Goal: Task Accomplishment & Management: Manage account settings

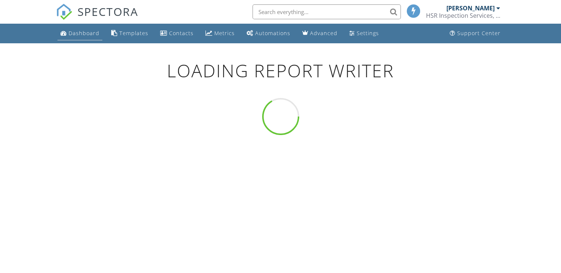
click at [82, 33] on div "Dashboard" at bounding box center [84, 33] width 31 height 7
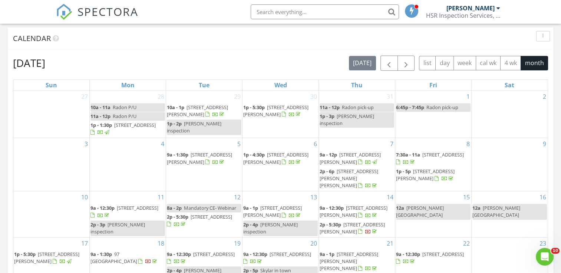
scroll to position [445, 0]
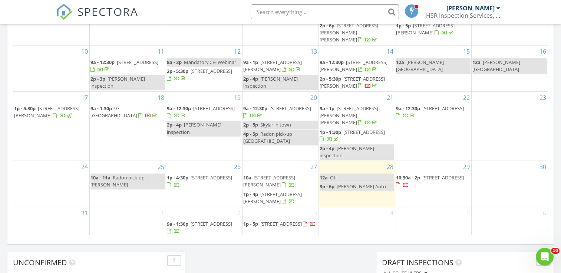
click at [212, 175] on span "611 College St, Oxford 27565" at bounding box center [211, 178] width 42 height 7
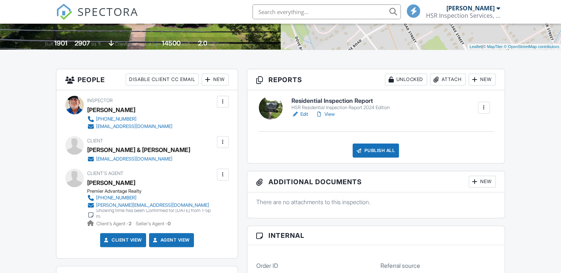
scroll to position [148, 0]
click at [329, 116] on link "View" at bounding box center [324, 114] width 19 height 7
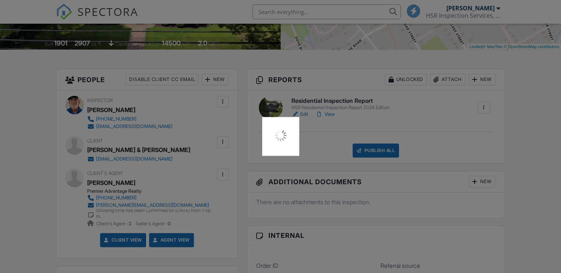
scroll to position [0, 0]
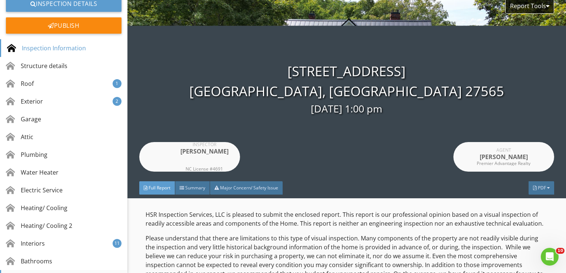
scroll to position [183, 0]
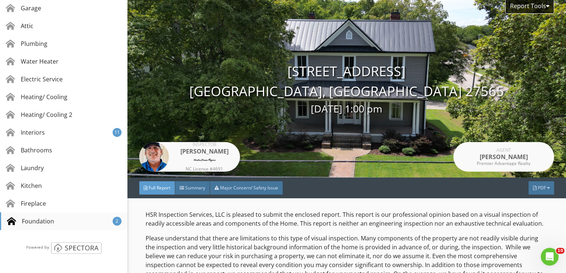
click at [37, 219] on div "Foundation" at bounding box center [30, 221] width 47 height 9
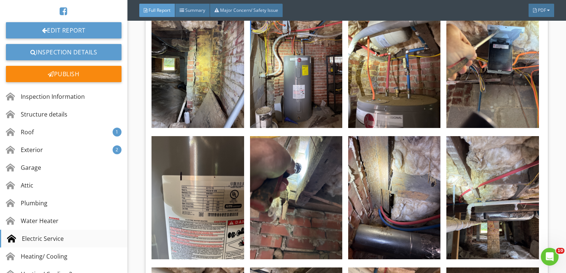
scroll to position [0, 0]
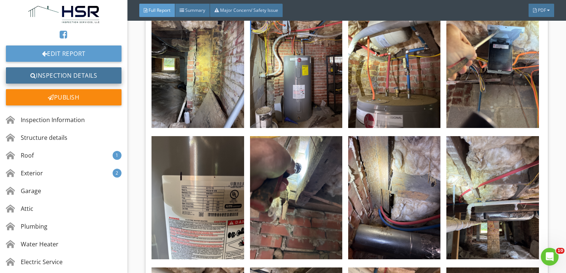
click at [62, 75] on link "Inspection Details" at bounding box center [64, 75] width 116 height 16
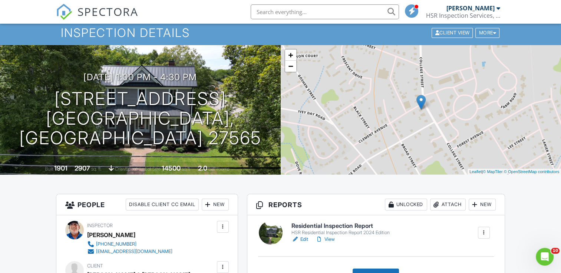
scroll to position [111, 0]
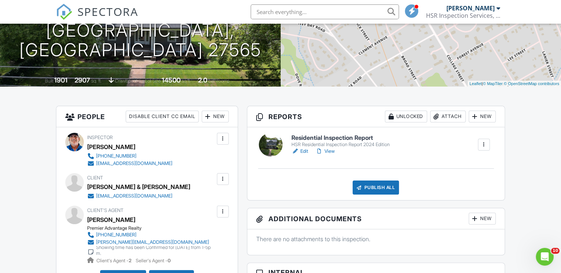
click at [303, 152] on link "Edit" at bounding box center [299, 151] width 17 height 7
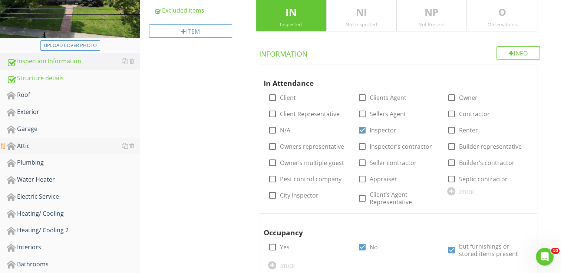
scroll to position [185, 0]
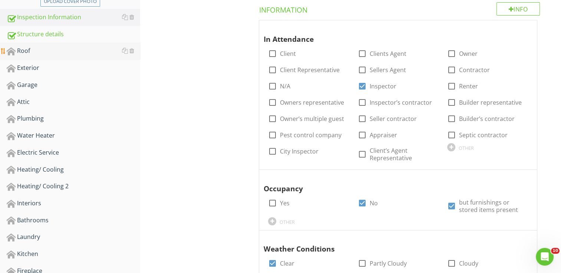
click at [49, 56] on div "Roof" at bounding box center [73, 51] width 133 height 10
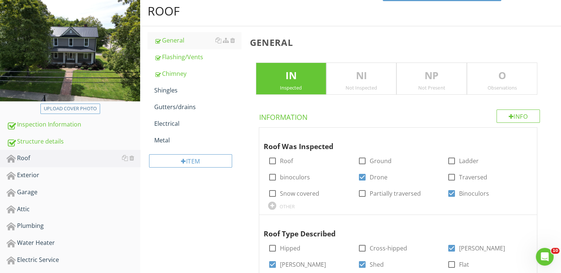
scroll to position [37, 0]
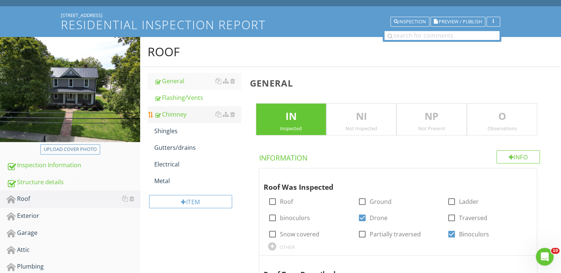
click at [182, 116] on div "Chimney" at bounding box center [197, 114] width 87 height 9
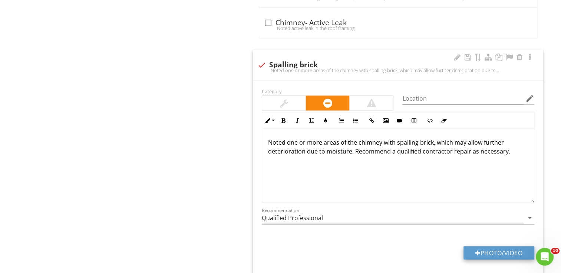
click at [505, 247] on button "Photo/Video" at bounding box center [498, 253] width 71 height 13
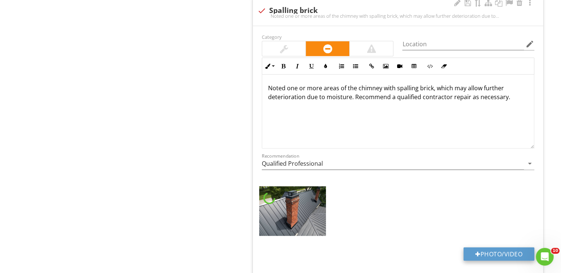
scroll to position [1705, 0]
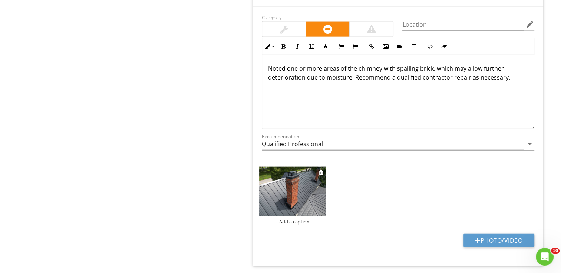
click at [290, 188] on img at bounding box center [292, 192] width 67 height 50
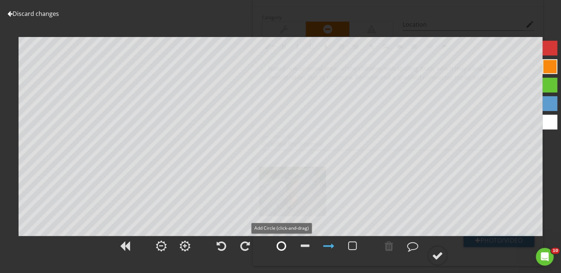
click at [280, 243] on div at bounding box center [281, 246] width 10 height 11
click at [434, 258] on div at bounding box center [437, 256] width 11 height 11
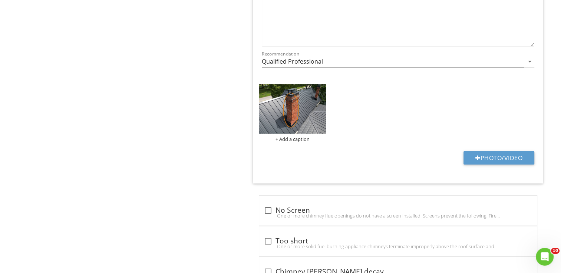
scroll to position [1729, 0]
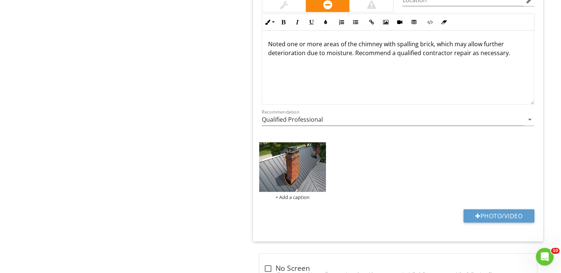
click at [498, 203] on div "Category Location edit Inline Style XLarge Large Normal Small Light Small/Light…" at bounding box center [398, 112] width 290 height 260
click at [498, 210] on button "Photo/Video" at bounding box center [498, 216] width 71 height 13
type input "C:\fakepath\DJI_0148.JPG"
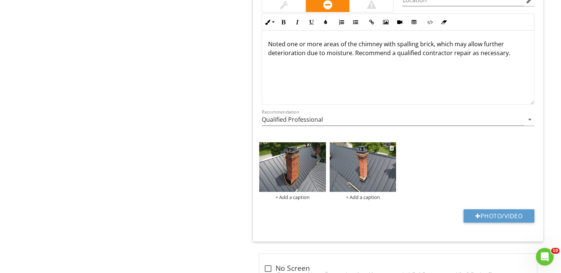
click at [367, 167] on img at bounding box center [362, 168] width 67 height 50
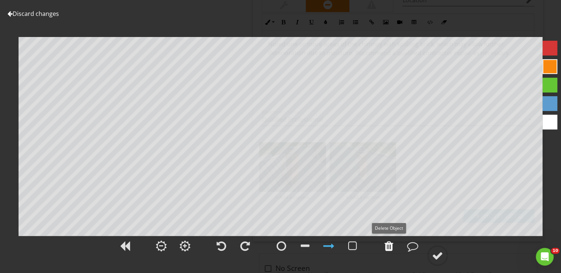
click at [388, 243] on div at bounding box center [388, 246] width 9 height 11
click at [437, 254] on div at bounding box center [437, 256] width 11 height 11
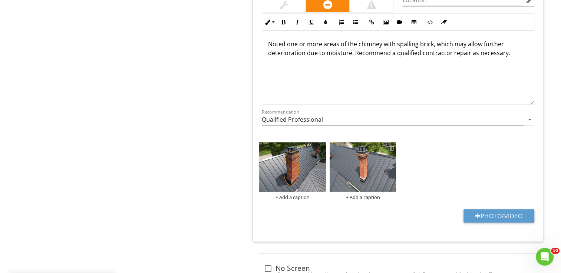
click at [390, 145] on div at bounding box center [391, 148] width 5 height 6
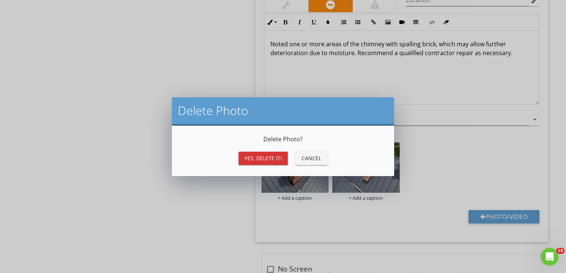
click at [268, 158] on div "Yes, Delete it!" at bounding box center [263, 159] width 37 height 8
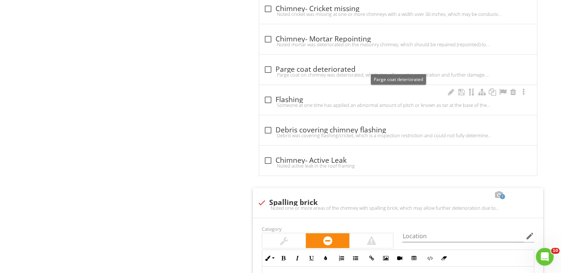
scroll to position [1507, 0]
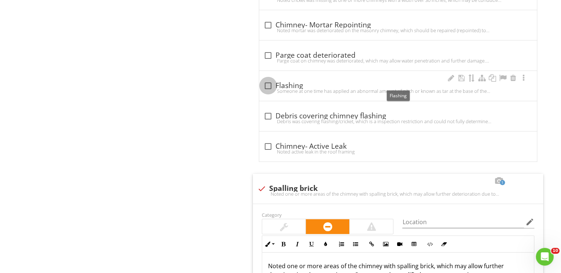
click at [268, 82] on div at bounding box center [268, 86] width 13 height 13
checkbox input "true"
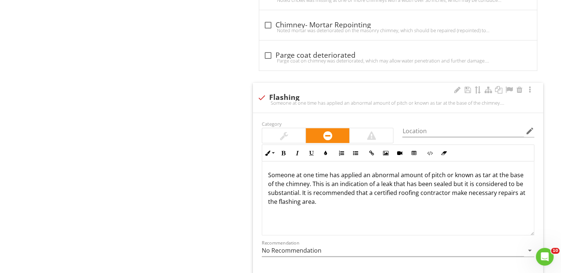
click at [487, 173] on p "Someone at one time has applied an abnormal amount of pitch or known as tar at …" at bounding box center [398, 189] width 260 height 36
click at [298, 190] on p "Someone at one time has applied an abnormal amount of pitch or known as tar at …" at bounding box center [398, 189] width 260 height 36
click at [278, 133] on div at bounding box center [283, 136] width 43 height 15
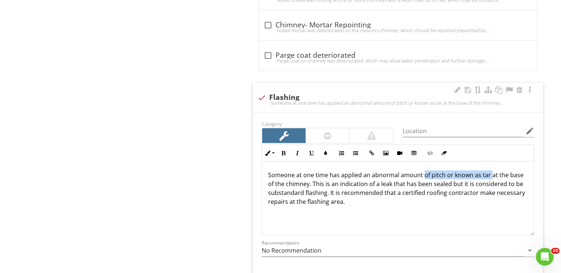
drag, startPoint x: 422, startPoint y: 172, endPoint x: 486, endPoint y: 173, distance: 63.8
click at [489, 174] on p "Someone at one time has applied an abnormal amount of pitch or known as tar at …" at bounding box center [398, 189] width 260 height 36
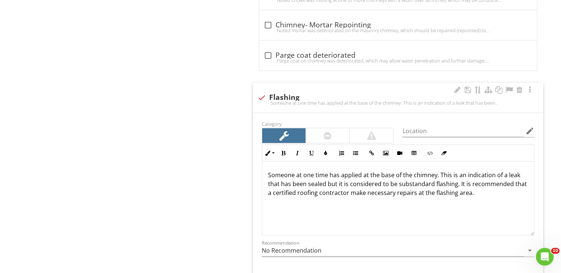
click at [339, 174] on p "Someone at one time has applied at the base of the chimney. This is an indicati…" at bounding box center [398, 184] width 260 height 27
click at [435, 173] on p "Noted sealant was applied at the base of the chimney. This is an indication of …" at bounding box center [398, 184] width 260 height 27
click at [341, 184] on p "Noted sealant was applied at the base of the chimney, which may be an indicatio…" at bounding box center [398, 184] width 260 height 27
click at [319, 190] on p "Noted sealant was applied at the base of the chimney, which may be an indicatio…" at bounding box center [398, 184] width 260 height 27
click at [387, 192] on p "Noted sealant was applied at the base of the chimney, which may be an indicatio…" at bounding box center [398, 184] width 260 height 27
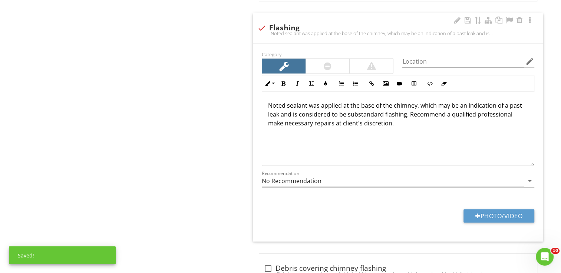
scroll to position [1581, 0]
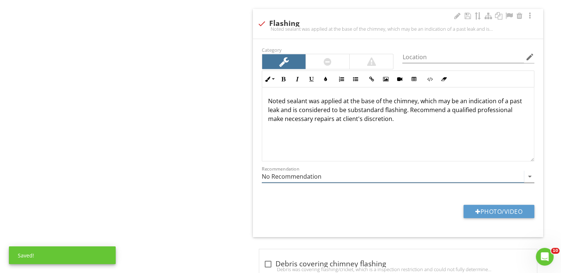
click at [347, 177] on input "No Recommendation" at bounding box center [393, 177] width 262 height 12
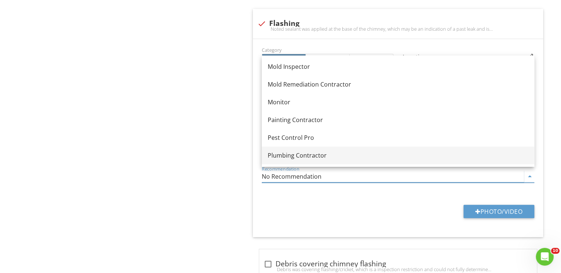
scroll to position [680, 0]
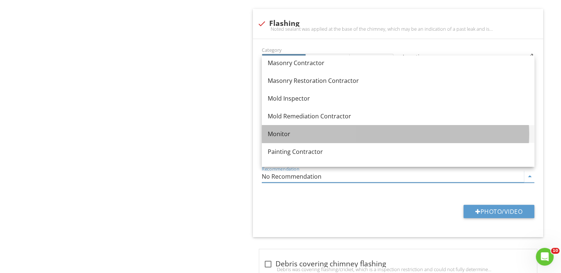
click at [285, 136] on div "Monitor" at bounding box center [398, 134] width 261 height 9
type input "Monitor"
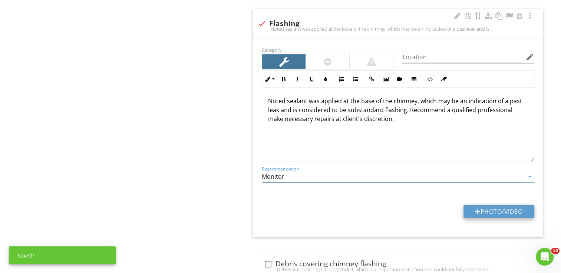
click at [490, 206] on button "Photo/Video" at bounding box center [498, 211] width 71 height 13
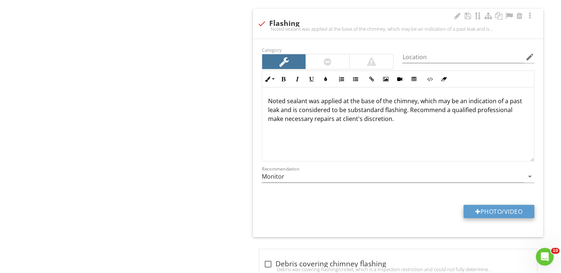
type input "C:\fakepath\DJI_0147.JPG"
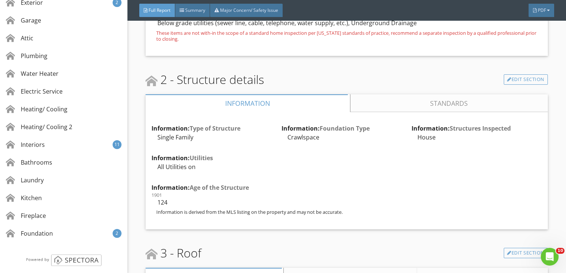
scroll to position [183, 0]
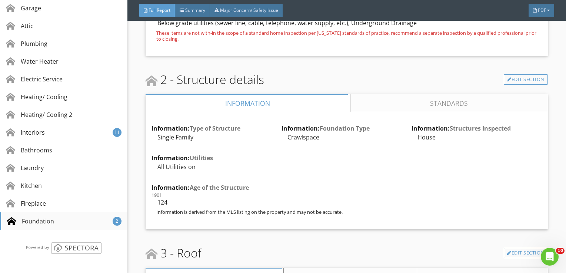
click at [40, 222] on div "Foundation" at bounding box center [30, 221] width 47 height 9
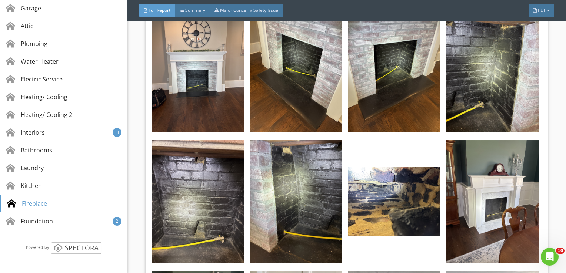
scroll to position [35, 0]
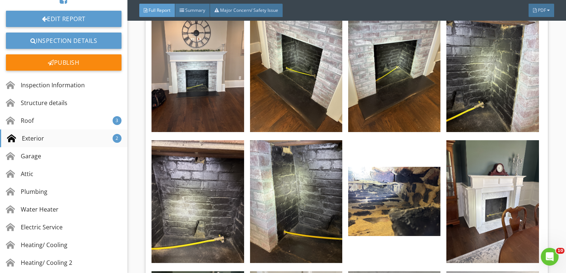
click at [63, 137] on div "Exterior 2" at bounding box center [63, 139] width 127 height 18
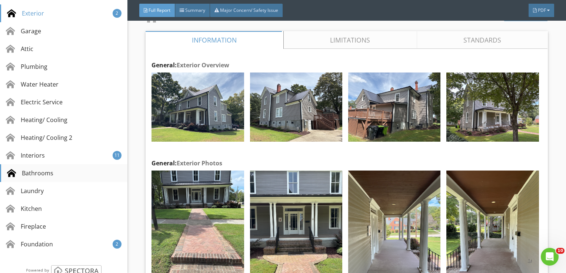
scroll to position [183, 0]
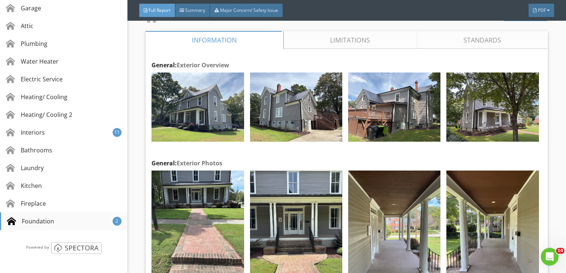
click at [47, 220] on div "Foundation" at bounding box center [30, 221] width 47 height 9
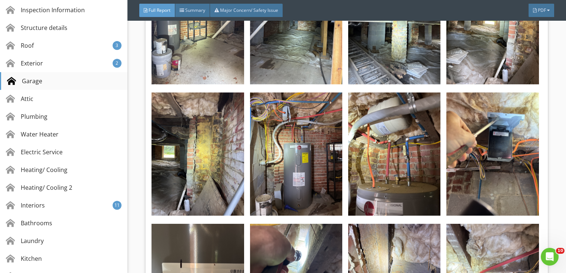
scroll to position [35, 0]
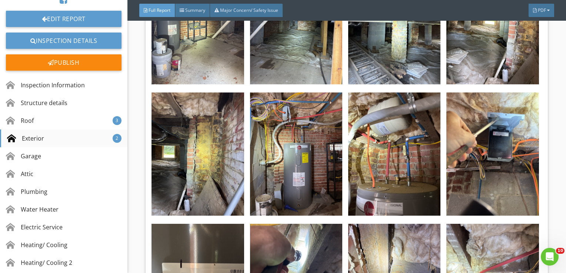
click at [54, 142] on div "Exterior 2" at bounding box center [63, 139] width 127 height 18
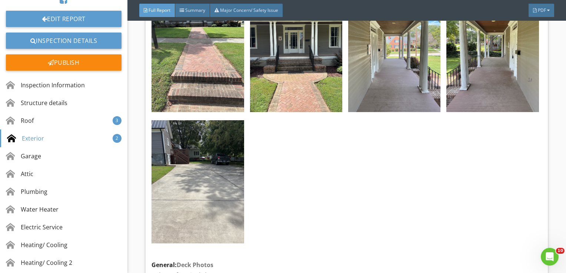
scroll to position [2824, 0]
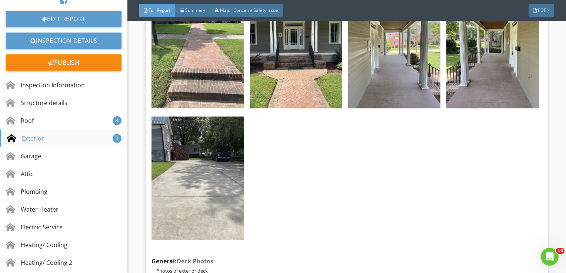
click at [57, 140] on div "Exterior 2" at bounding box center [63, 139] width 127 height 18
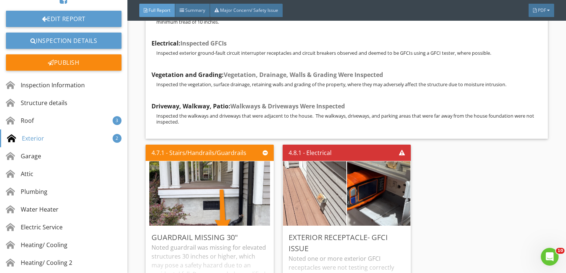
scroll to position [3824, 0]
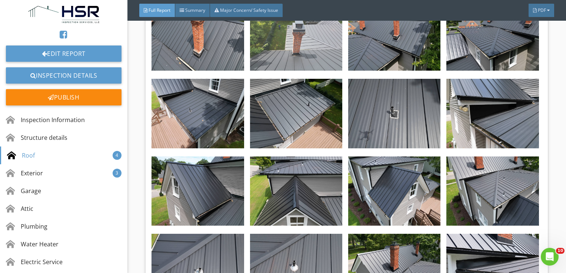
scroll to position [1742, 0]
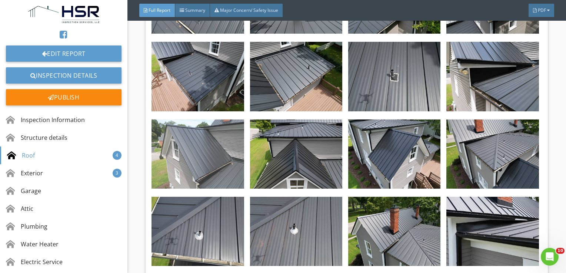
click at [209, 148] on img at bounding box center [198, 154] width 92 height 69
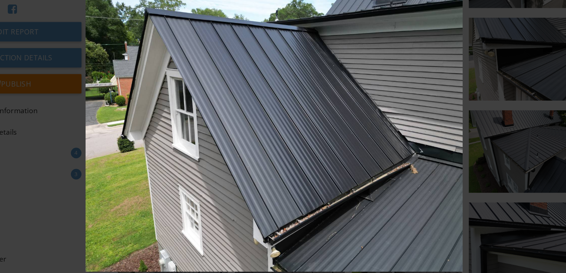
click at [341, 173] on img at bounding box center [283, 136] width 515 height 237
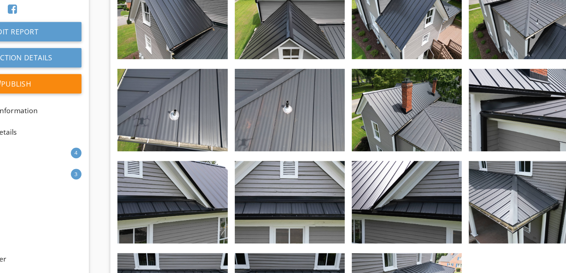
scroll to position [1866, 0]
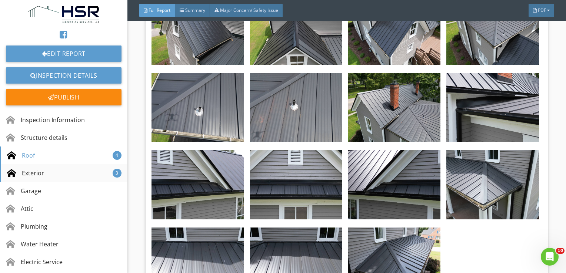
click at [49, 175] on div "Exterior 3" at bounding box center [63, 174] width 127 height 18
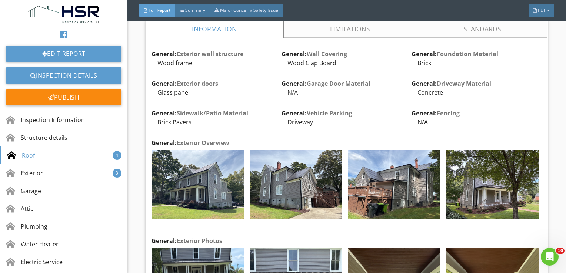
scroll to position [2674, 0]
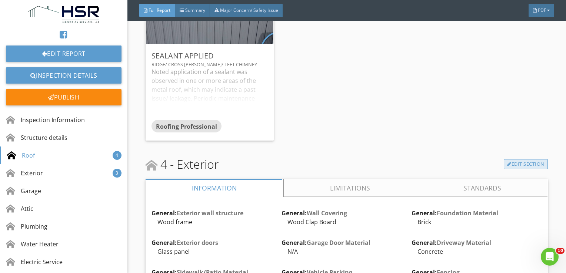
click at [514, 159] on link "Edit Section" at bounding box center [526, 164] width 44 height 10
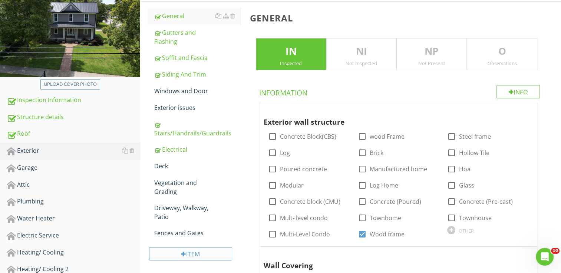
scroll to position [37, 0]
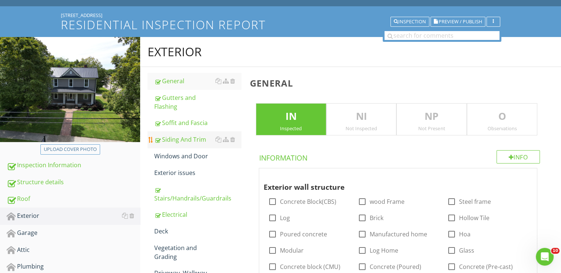
click at [191, 139] on div "Siding And Trim" at bounding box center [197, 139] width 87 height 9
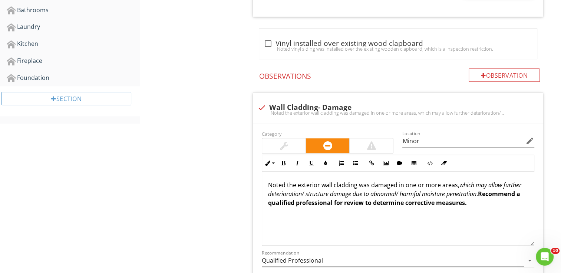
scroll to position [445, 0]
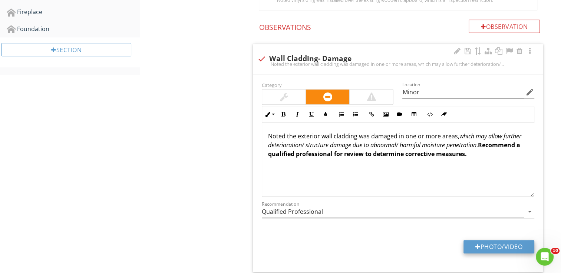
click at [496, 242] on button "Photo/Video" at bounding box center [498, 247] width 71 height 13
type input "C:\fakepath\DJI_0156.JPG"
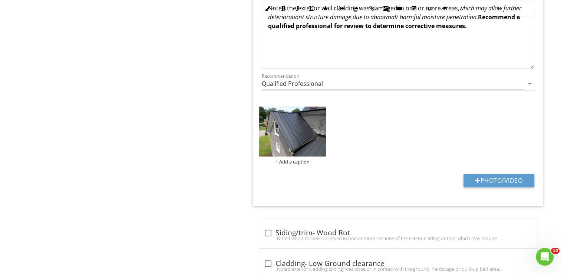
scroll to position [556, 0]
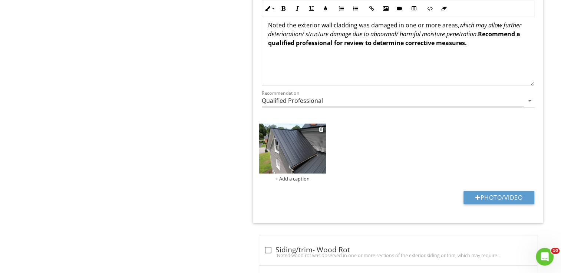
click at [302, 145] on img at bounding box center [292, 149] width 67 height 50
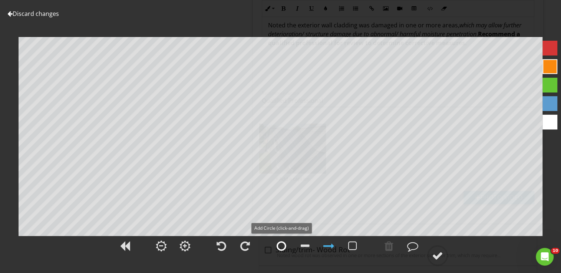
click at [281, 248] on div at bounding box center [281, 246] width 10 height 11
click at [436, 254] on div at bounding box center [437, 256] width 11 height 11
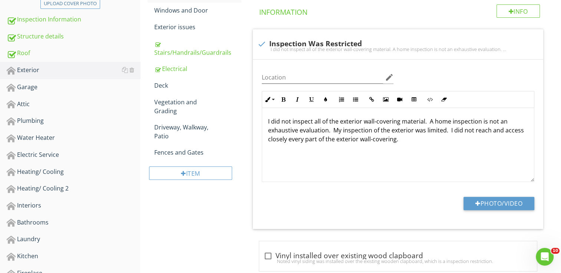
scroll to position [37, 0]
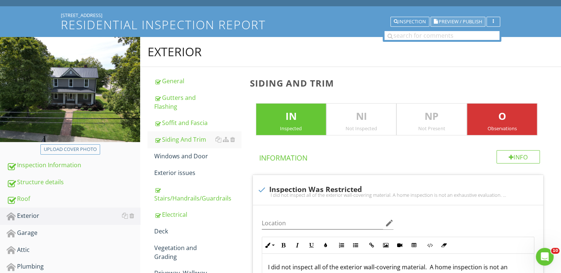
drag, startPoint x: 452, startPoint y: 19, endPoint x: 456, endPoint y: 20, distance: 4.5
click at [452, 20] on span "Preview / Publish" at bounding box center [459, 21] width 43 height 5
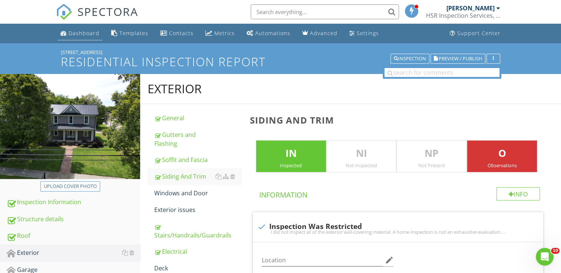
click at [82, 33] on div "Dashboard" at bounding box center [84, 33] width 31 height 7
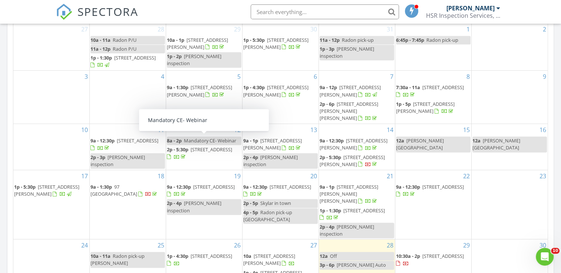
scroll to position [371, 0]
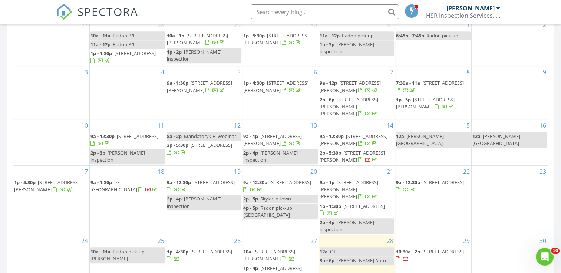
click at [202, 186] on span "[STREET_ADDRESS]" at bounding box center [214, 182] width 42 height 7
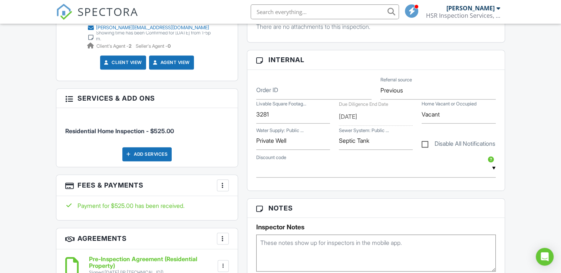
click at [222, 183] on div at bounding box center [222, 185] width 7 height 7
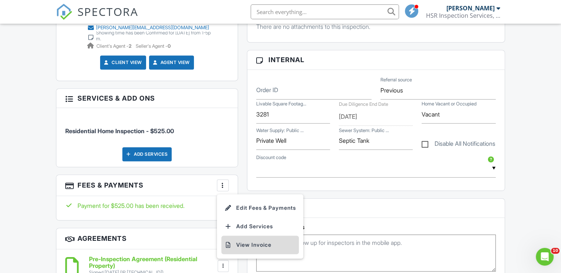
click at [251, 241] on li "View Invoice" at bounding box center [259, 245] width 77 height 19
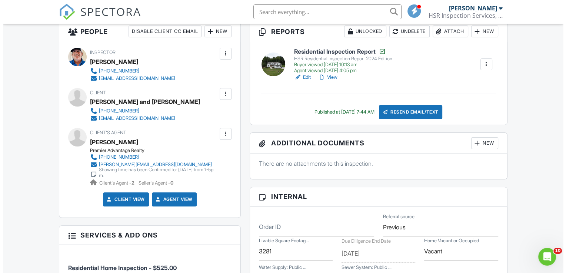
scroll to position [111, 0]
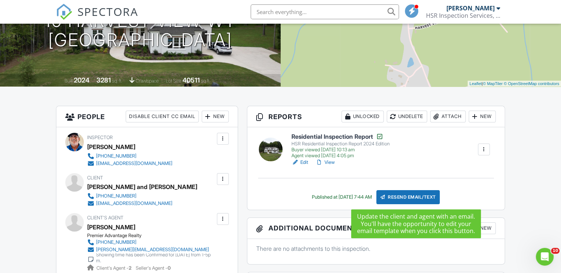
click at [420, 195] on div "Resend Email/Text" at bounding box center [408, 197] width 64 height 14
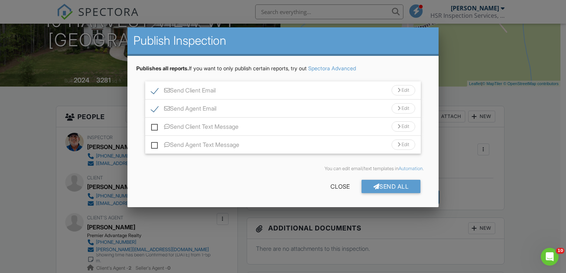
click at [154, 107] on label "Send Agent Email" at bounding box center [183, 109] width 65 height 9
checkbox input "false"
click at [390, 183] on div "Send All" at bounding box center [391, 186] width 59 height 13
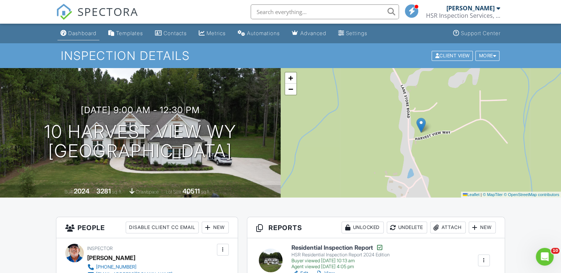
click at [88, 32] on div "Dashboard" at bounding box center [82, 33] width 28 height 6
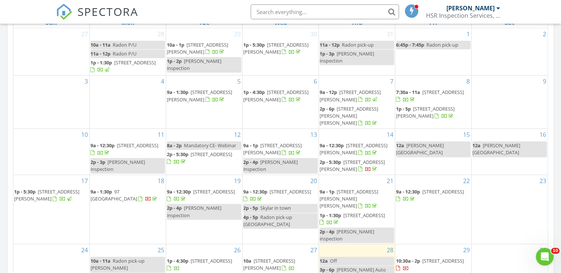
scroll to position [445, 0]
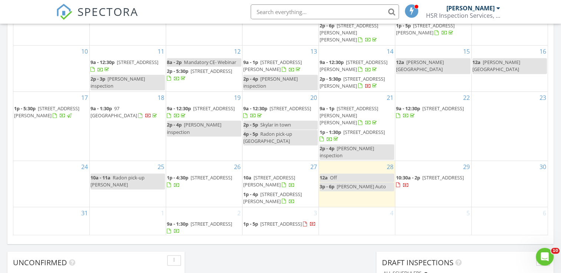
click at [200, 175] on span "611 College St, Oxford 27565" at bounding box center [211, 178] width 42 height 7
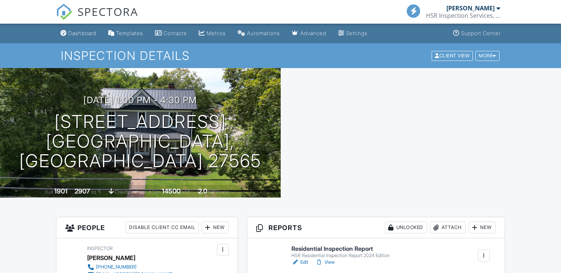
click at [333, 259] on link "View" at bounding box center [324, 262] width 19 height 7
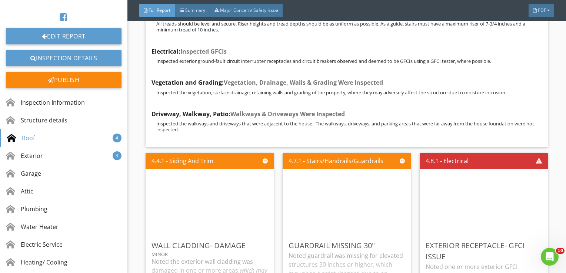
scroll to position [2594, 0]
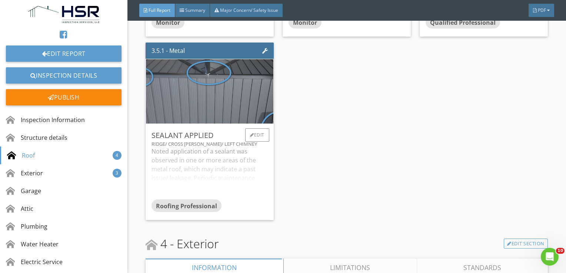
click at [226, 165] on div "Noted application of a sealant was observed in one or more areas of the metal r…" at bounding box center [210, 173] width 116 height 53
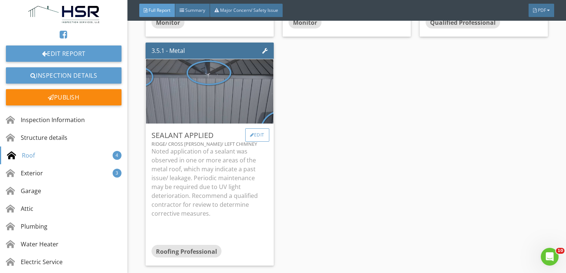
click at [253, 129] on div "Edit" at bounding box center [257, 135] width 24 height 13
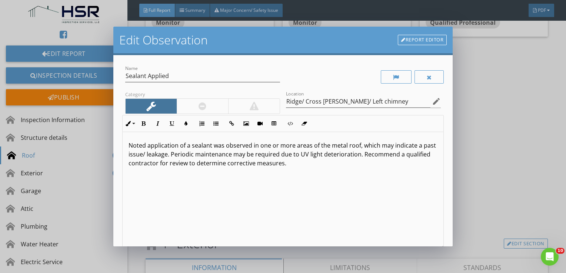
scroll to position [0, 0]
click at [371, 156] on p "Noted application of a sealant was observed in one or more areas of the metal r…" at bounding box center [283, 154] width 309 height 27
click at [334, 155] on p "Noted application of a sealant was observed in one or more areas of the metal r…" at bounding box center [283, 154] width 309 height 27
click at [246, 153] on p "Noted application of a sealant was observed in one or more areas of the metal r…" at bounding box center [283, 154] width 309 height 27
click at [399, 156] on p "Noted application of a sealant was observed in one or more areas of the metal r…" at bounding box center [283, 154] width 309 height 27
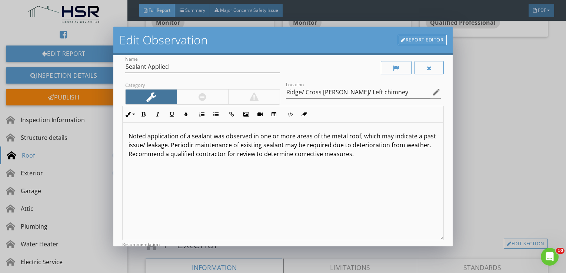
scroll to position [100, 0]
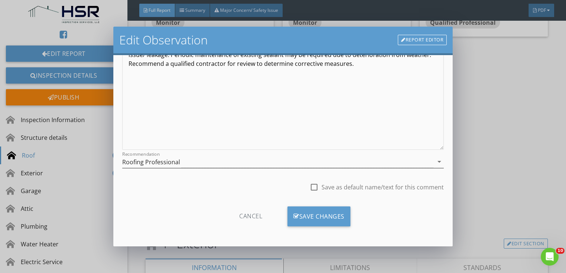
click at [271, 159] on div "Roofing Professional" at bounding box center [278, 162] width 312 height 12
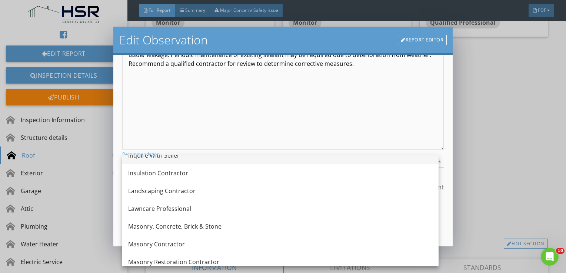
scroll to position [695, 0]
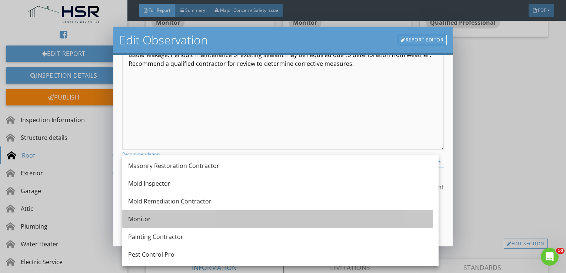
click at [238, 216] on div "Monitor" at bounding box center [280, 219] width 305 height 9
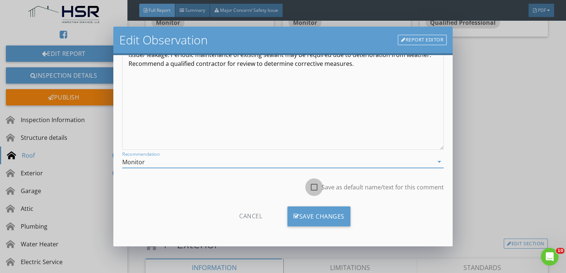
click at [308, 185] on div at bounding box center [314, 187] width 13 height 13
checkbox input "true"
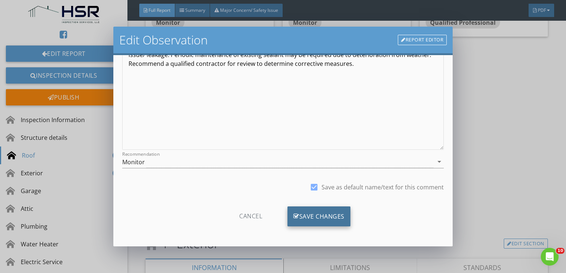
click at [314, 215] on div "Save Changes" at bounding box center [319, 217] width 63 height 20
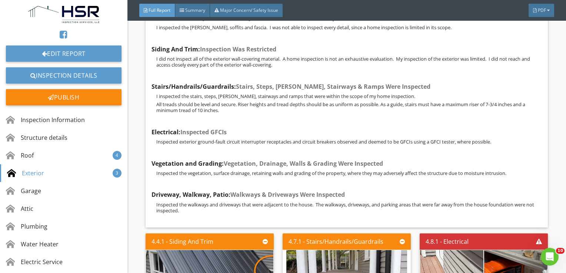
scroll to position [4114, 0]
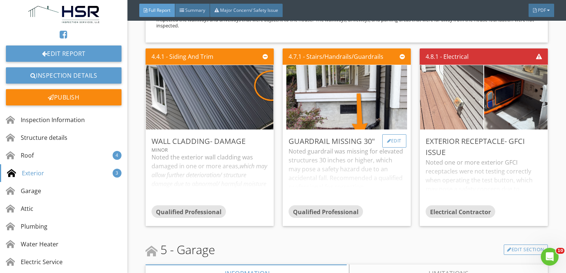
click at [391, 135] on div "Edit" at bounding box center [394, 141] width 24 height 13
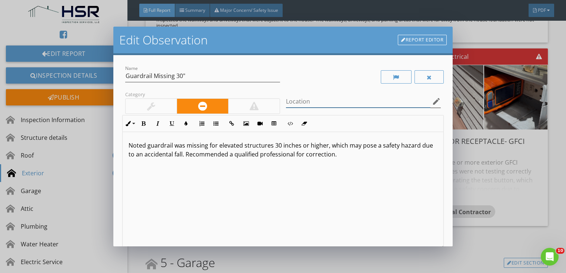
click at [295, 103] on input "Location" at bounding box center [358, 102] width 145 height 12
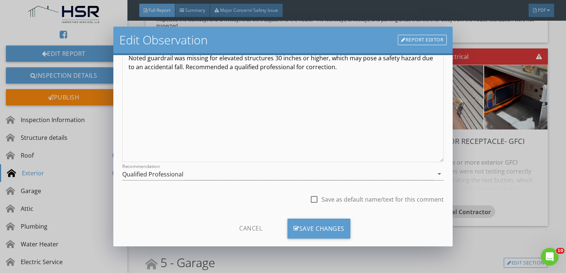
scroll to position [100, 0]
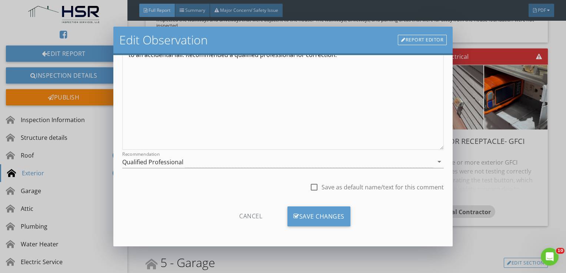
type input "Safety concern"
click at [309, 186] on div at bounding box center [314, 187] width 13 height 13
checkbox input "true"
click at [313, 215] on div "Save Changes" at bounding box center [319, 217] width 63 height 20
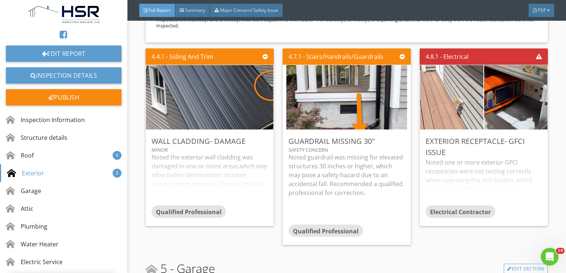
scroll to position [12, 0]
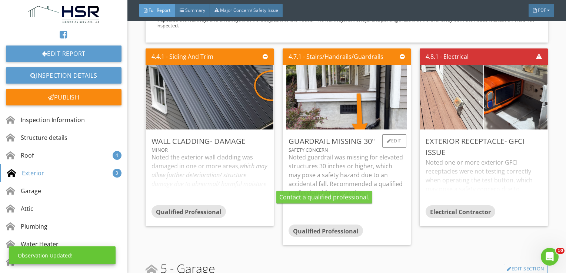
click at [335, 165] on p "Noted guardrail was missing for elevated structures 30 inches or higher, which …" at bounding box center [347, 175] width 116 height 44
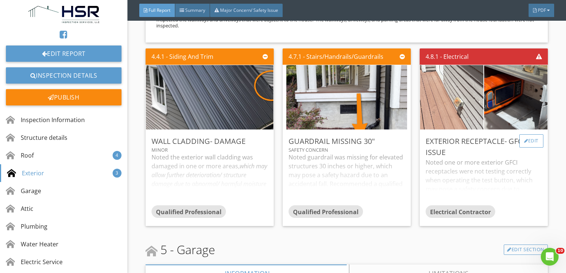
click at [524, 135] on div "Edit" at bounding box center [532, 141] width 24 height 13
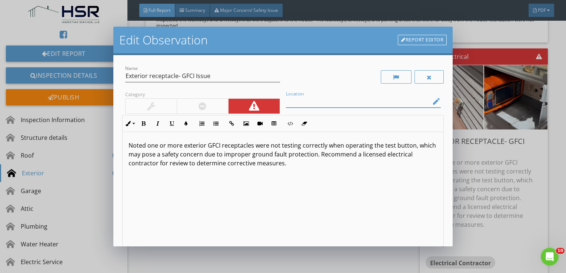
click at [302, 101] on input "Location" at bounding box center [358, 102] width 145 height 12
click at [332, 101] on input "GFCI on back dec k will not reset" at bounding box center [358, 102] width 145 height 12
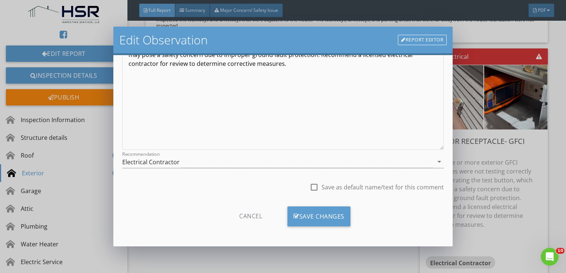
type input "GFCI on back deck will not reset"
click at [313, 185] on div at bounding box center [314, 187] width 13 height 13
checkbox input "true"
click at [321, 214] on div "Save Changes" at bounding box center [319, 217] width 63 height 20
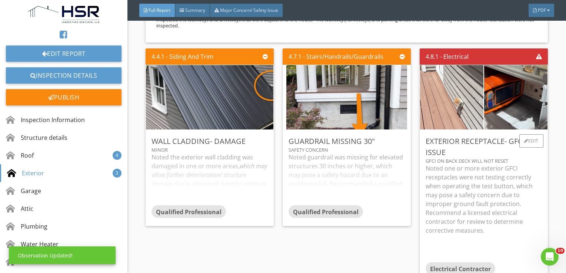
click at [449, 193] on p "Noted one or more exterior GFCI receptacles were not testing correctly when ope…" at bounding box center [484, 199] width 116 height 71
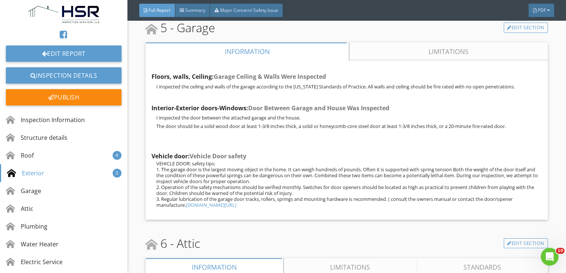
scroll to position [4114, 0]
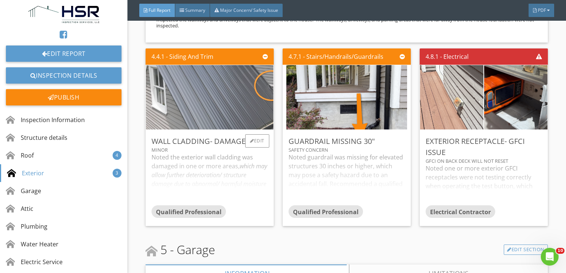
click at [222, 67] on img at bounding box center [209, 97] width 215 height 161
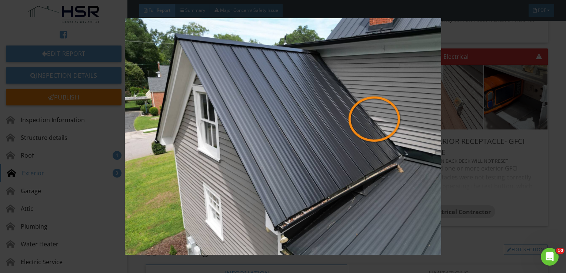
click at [342, 138] on img at bounding box center [283, 136] width 515 height 237
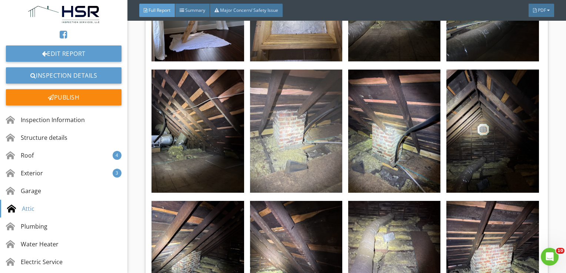
scroll to position [4707, 0]
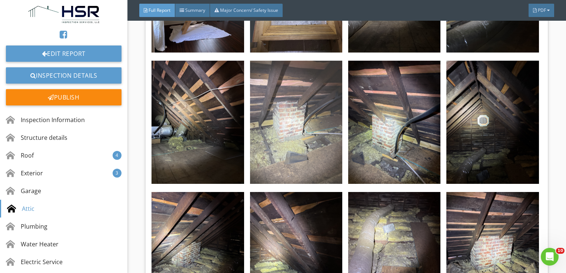
click at [306, 125] on img at bounding box center [296, 122] width 92 height 123
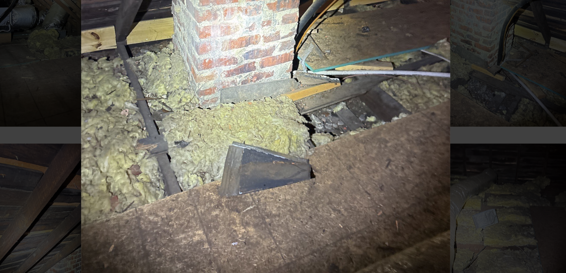
click at [320, 192] on img at bounding box center [283, 136] width 515 height 237
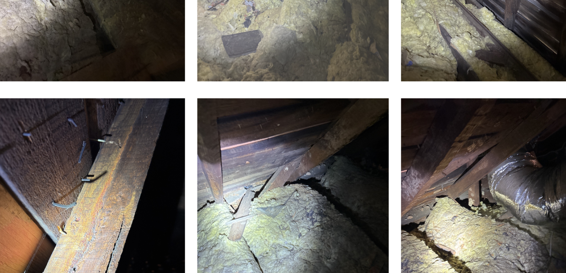
scroll to position [5010, 0]
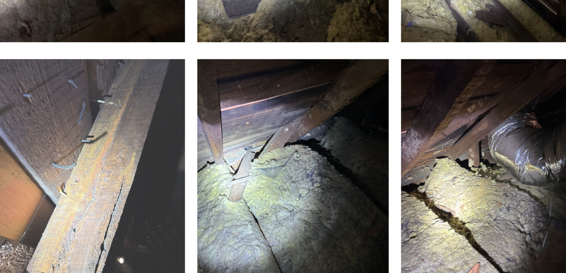
click at [223, 199] on img at bounding box center [198, 213] width 92 height 123
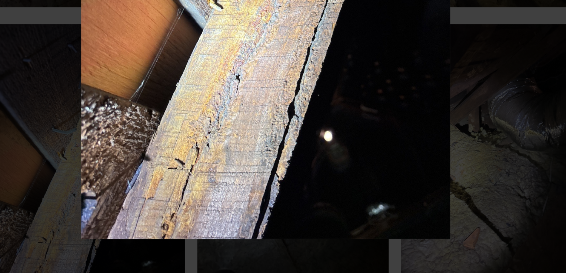
scroll to position [0, 0]
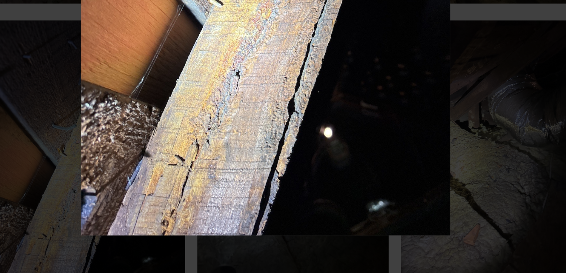
click at [253, 211] on img at bounding box center [283, 136] width 515 height 237
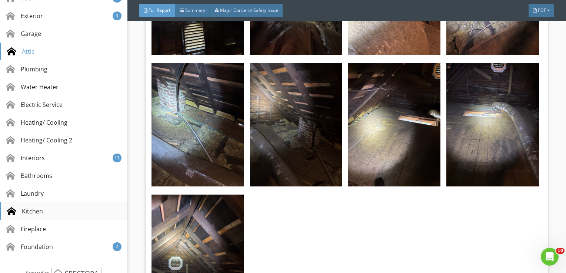
scroll to position [183, 0]
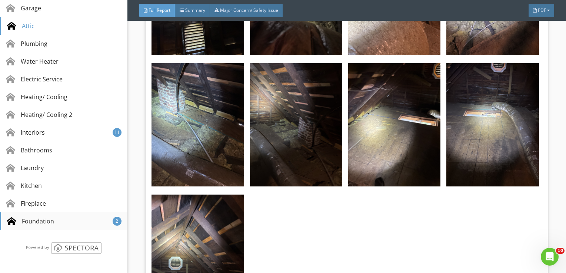
click at [62, 223] on div "Foundation 2" at bounding box center [63, 222] width 127 height 18
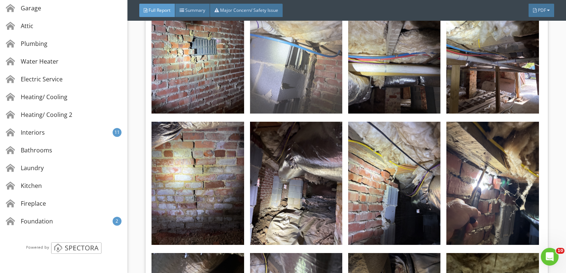
scroll to position [16722, 0]
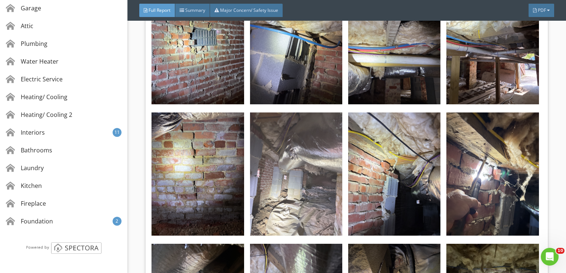
click at [305, 113] on img at bounding box center [296, 174] width 92 height 123
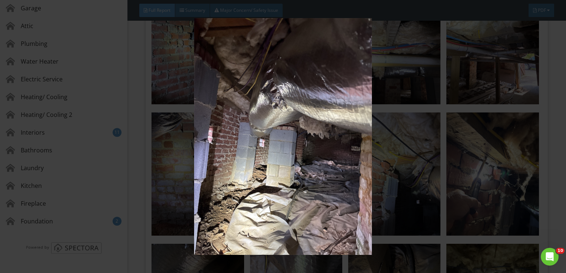
click at [305, 70] on img at bounding box center [283, 136] width 515 height 237
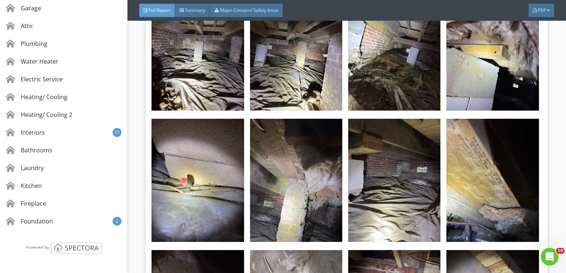
scroll to position [17759, 0]
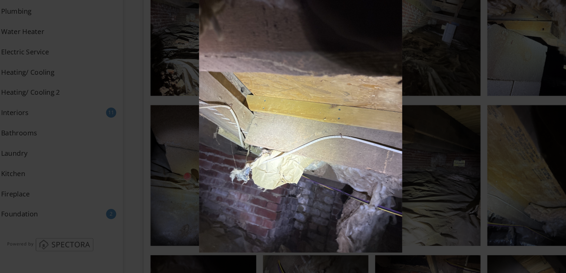
click at [254, 140] on img at bounding box center [283, 136] width 515 height 237
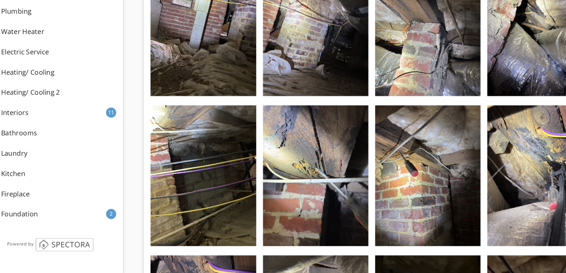
scroll to position [0, 0]
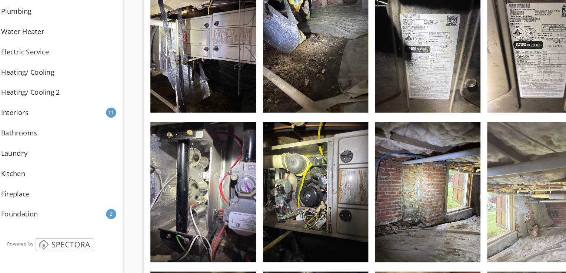
click at [498, 141] on img at bounding box center [493, 202] width 92 height 123
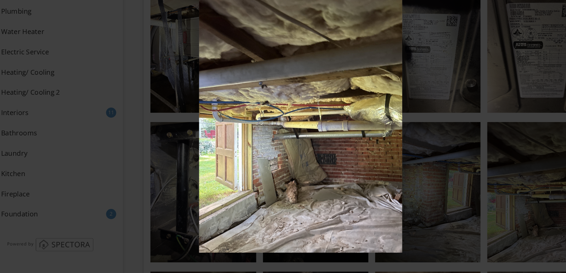
click at [304, 150] on img at bounding box center [283, 136] width 515 height 237
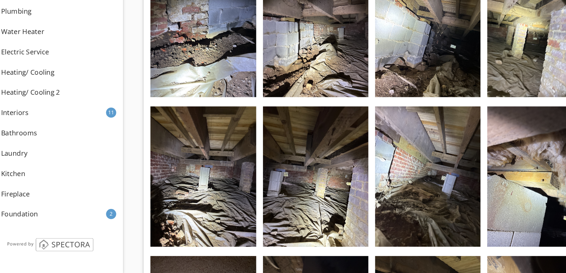
scroll to position [17533, 0]
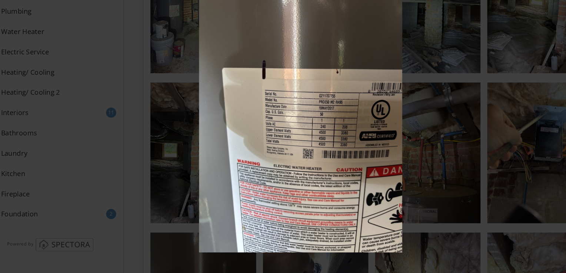
scroll to position [0, 0]
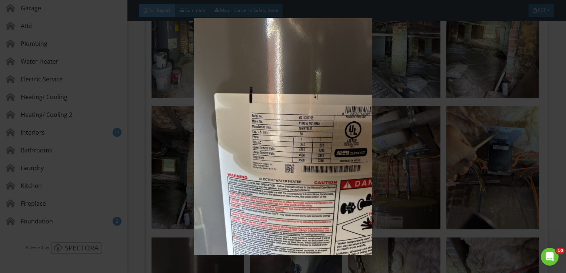
click at [283, 166] on img at bounding box center [283, 136] width 515 height 237
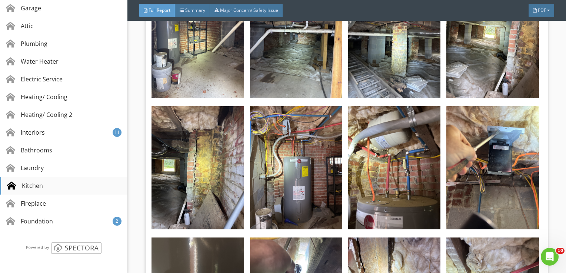
click at [45, 188] on div "Kitchen" at bounding box center [63, 186] width 127 height 18
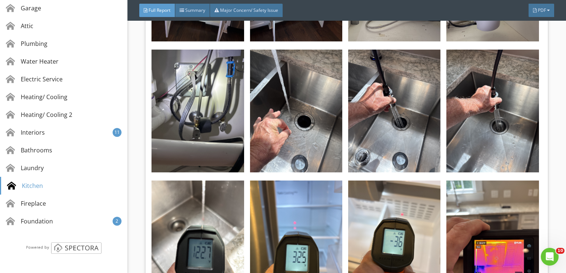
scroll to position [14177, 0]
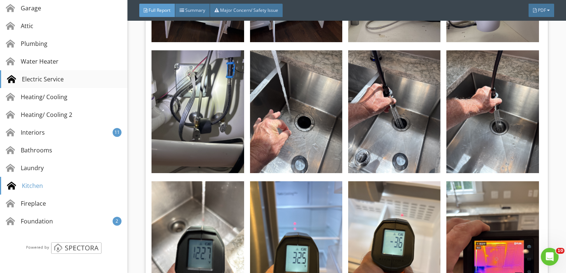
click at [68, 78] on div "Electric Service" at bounding box center [63, 79] width 127 height 18
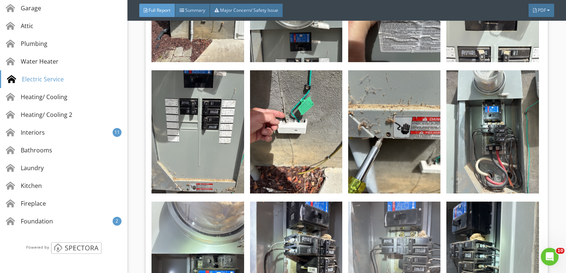
scroll to position [6653, 0]
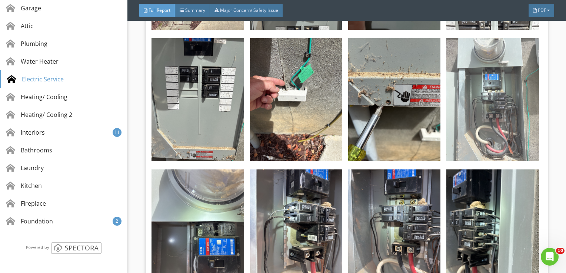
click at [500, 62] on img at bounding box center [493, 99] width 92 height 123
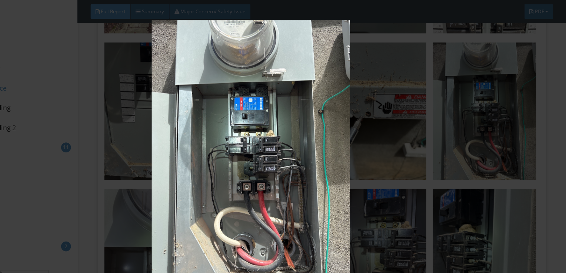
scroll to position [0, 0]
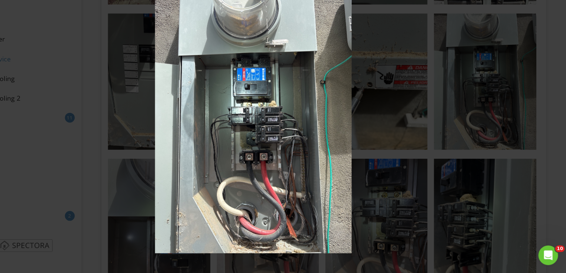
click at [298, 152] on img at bounding box center [283, 136] width 515 height 237
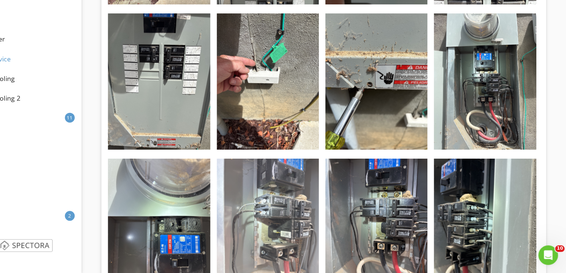
click at [290, 179] on img at bounding box center [296, 231] width 92 height 123
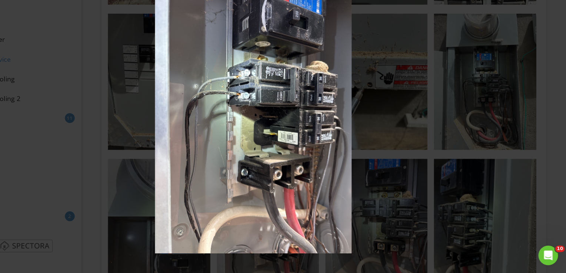
click at [290, 179] on img at bounding box center [283, 136] width 515 height 237
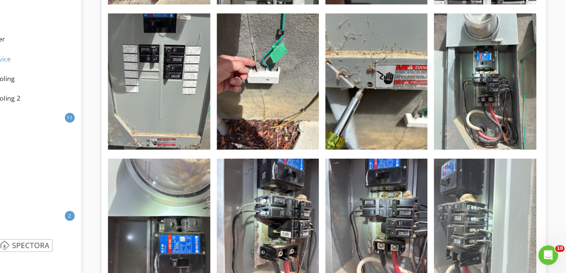
click at [474, 181] on img at bounding box center [493, 231] width 92 height 123
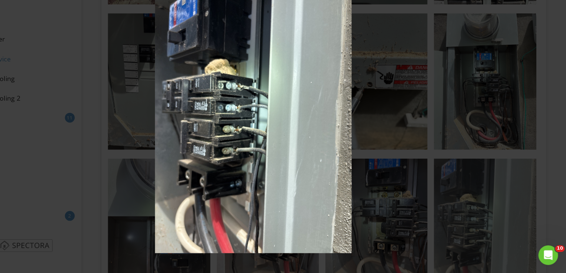
click at [474, 181] on img at bounding box center [283, 136] width 515 height 237
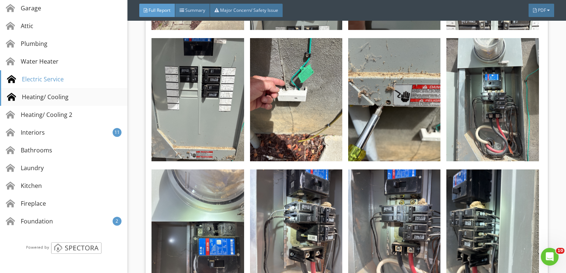
click at [55, 96] on div "Heating/ Cooling" at bounding box center [38, 97] width 62 height 9
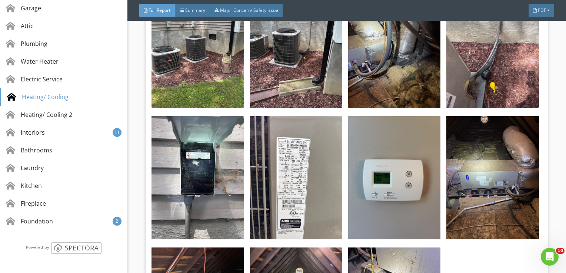
scroll to position [8272, 0]
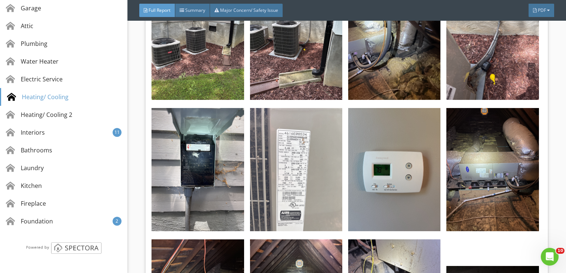
click at [294, 108] on img at bounding box center [296, 169] width 92 height 123
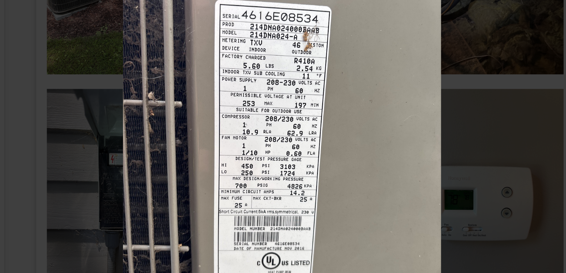
click at [309, 114] on img at bounding box center [283, 136] width 515 height 237
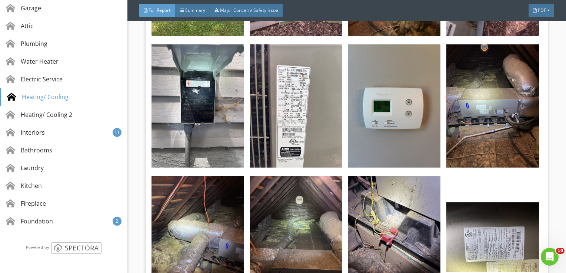
scroll to position [8335, 0]
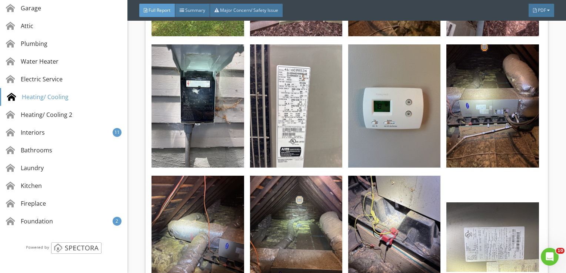
click at [475, 203] on img at bounding box center [493, 237] width 92 height 69
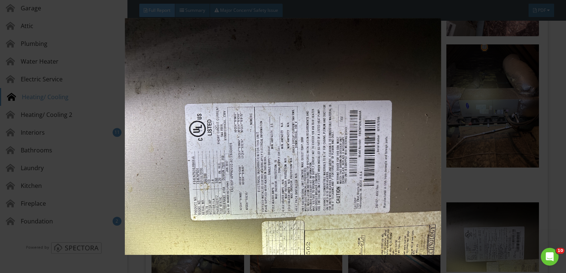
click at [286, 155] on img at bounding box center [283, 136] width 515 height 237
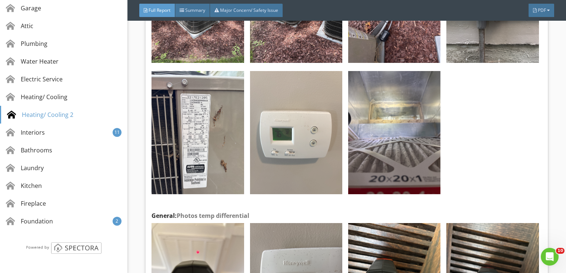
scroll to position [9299, 0]
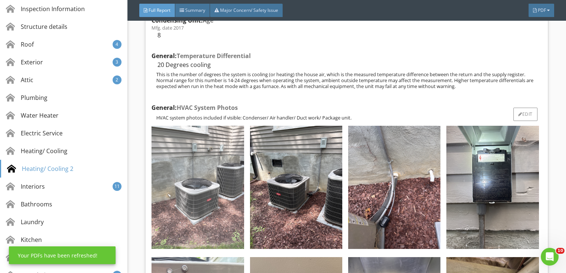
scroll to position [10519, 0]
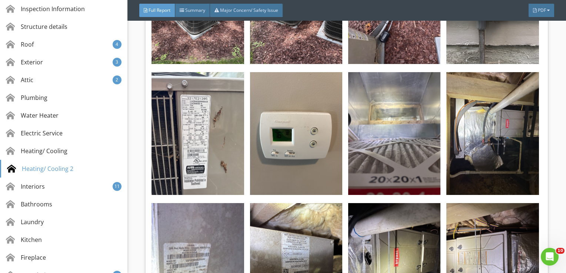
click at [209, 203] on img at bounding box center [198, 264] width 92 height 123
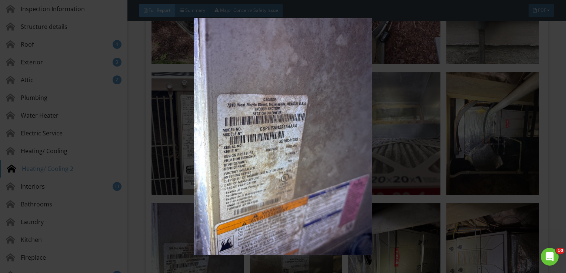
click at [249, 182] on img at bounding box center [283, 136] width 515 height 237
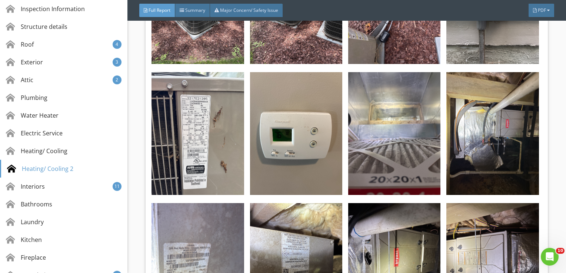
click at [209, 203] on img at bounding box center [198, 264] width 92 height 123
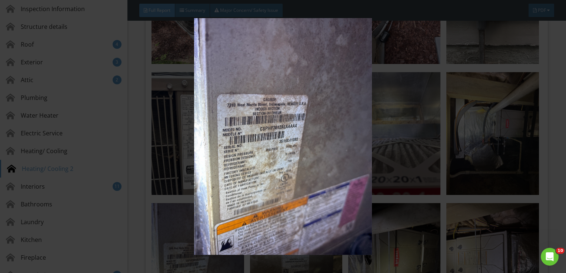
click at [254, 194] on img at bounding box center [283, 136] width 515 height 237
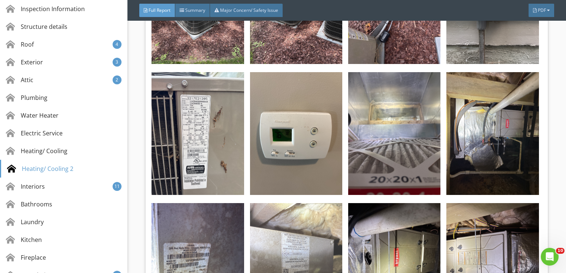
click at [298, 203] on img at bounding box center [296, 264] width 92 height 123
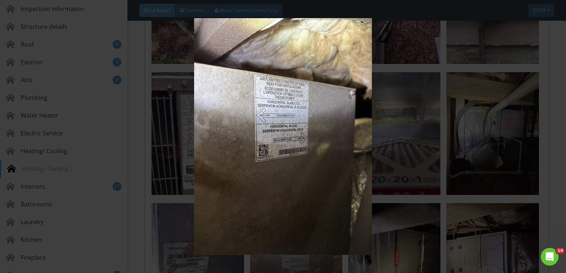
click at [298, 195] on img at bounding box center [283, 136] width 515 height 237
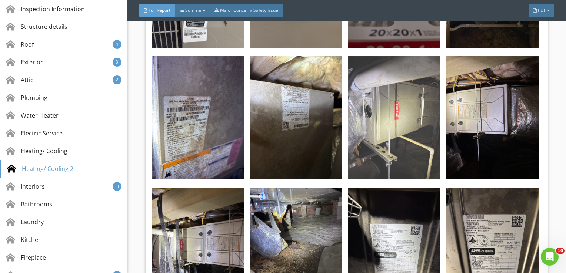
scroll to position [10667, 0]
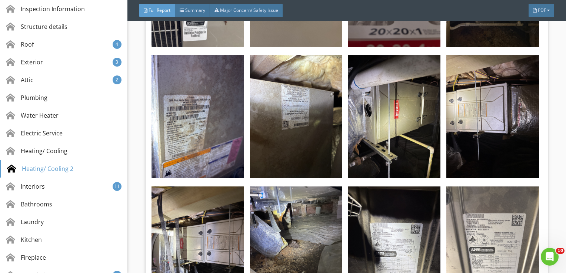
click at [498, 187] on img at bounding box center [493, 248] width 92 height 123
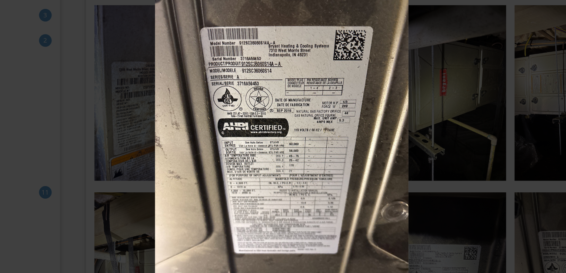
click at [282, 134] on img at bounding box center [283, 136] width 515 height 237
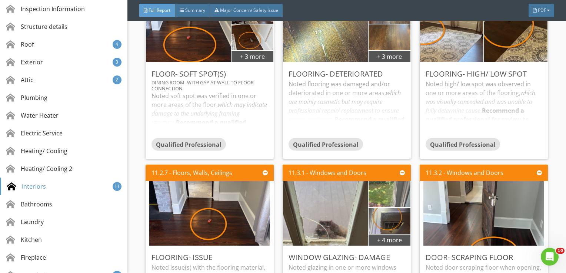
scroll to position [12999, 0]
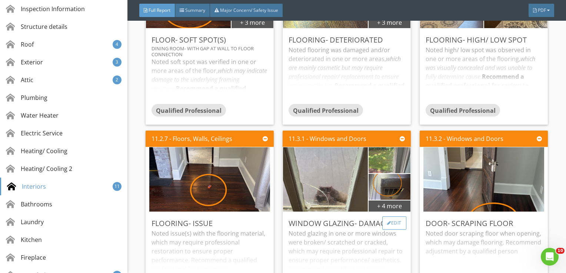
click at [394, 217] on div "Edit" at bounding box center [394, 223] width 24 height 13
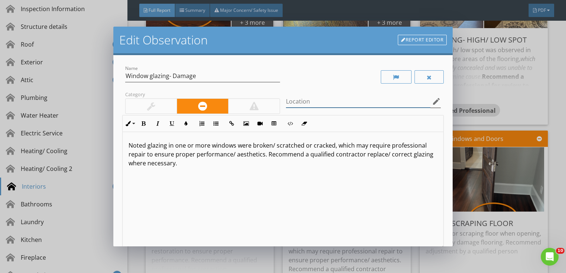
click at [316, 103] on input "Location" at bounding box center [358, 102] width 145 height 12
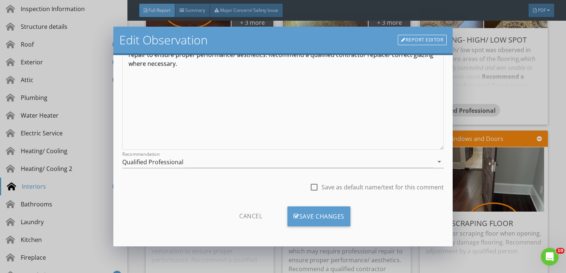
type input "Multiple"
click at [313, 184] on div at bounding box center [314, 187] width 13 height 13
checkbox input "true"
click at [321, 212] on div "Save Changes" at bounding box center [319, 217] width 63 height 20
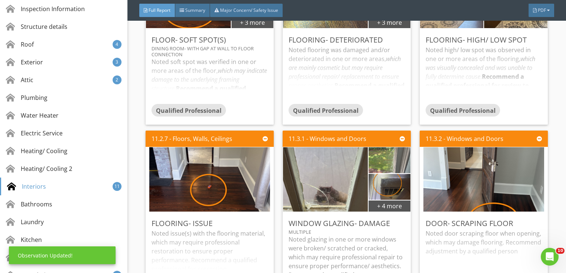
scroll to position [12, 0]
click at [362, 235] on p "Noted glazing in one or more windows were broken/ scratched or cracked, which m…" at bounding box center [347, 261] width 116 height 53
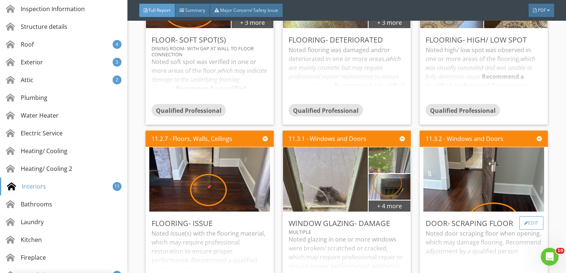
click at [527, 217] on div "Edit" at bounding box center [532, 223] width 24 height 13
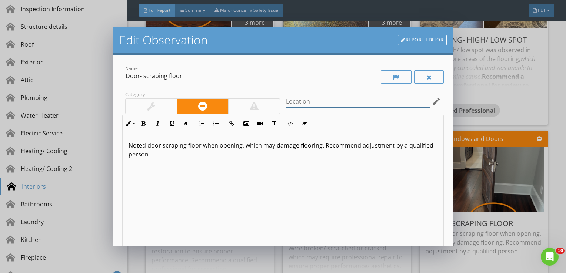
click at [291, 100] on input "Location" at bounding box center [358, 102] width 145 height 12
click at [433, 102] on icon "edit" at bounding box center [436, 101] width 9 height 9
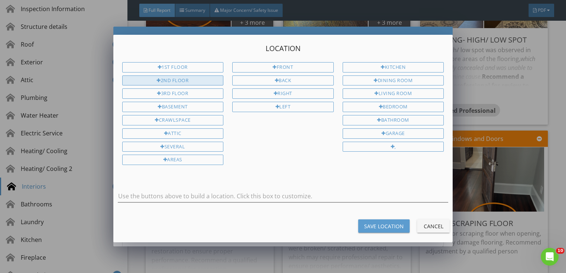
click at [205, 80] on div "2nd Floor" at bounding box center [173, 81] width 102 height 10
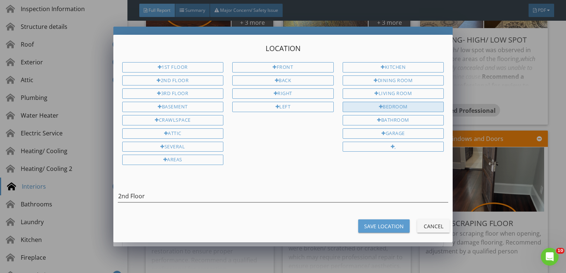
click at [390, 105] on div "Bedroom" at bounding box center [394, 107] width 102 height 10
type input "2nd Floor Bedroom"
click at [391, 218] on div "Save Location Cancel" at bounding box center [283, 227] width 349 height 18
click at [381, 223] on div "Save Location" at bounding box center [384, 227] width 40 height 8
type input "2nd Floor Bedroom"
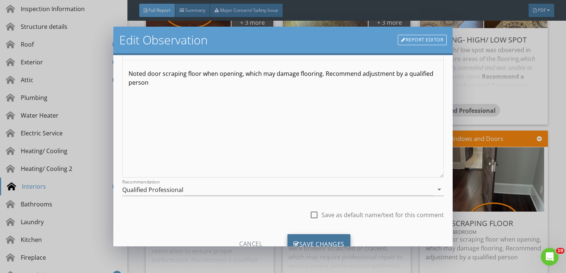
scroll to position [100, 0]
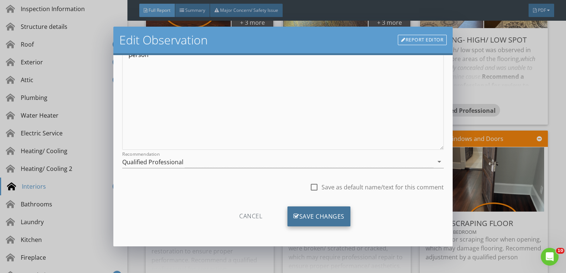
click at [336, 211] on div "Save Changes" at bounding box center [319, 217] width 63 height 20
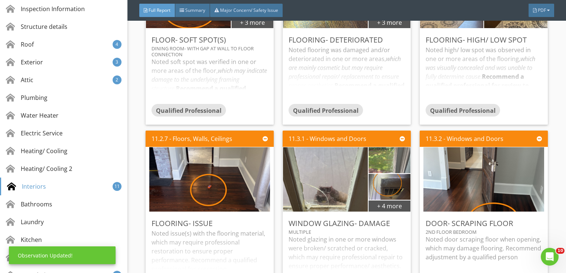
scroll to position [12, 0]
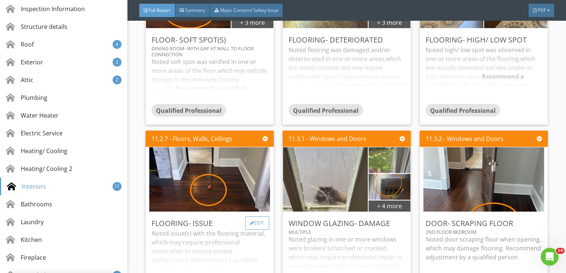
click at [256, 217] on div "Edit" at bounding box center [257, 223] width 24 height 13
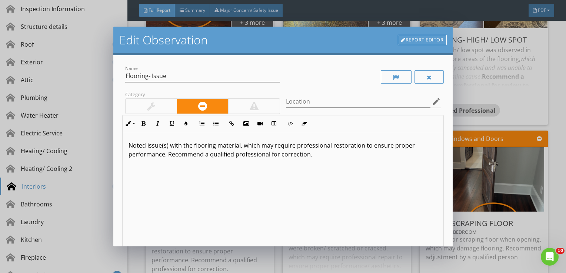
scroll to position [100, 0]
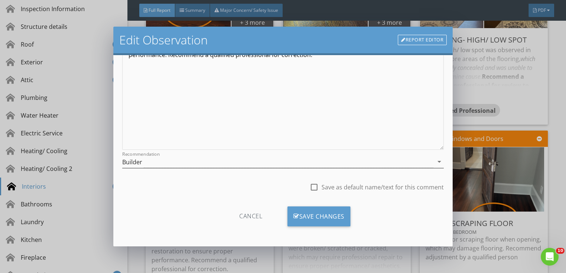
click at [253, 162] on div "Builder" at bounding box center [278, 162] width 312 height 12
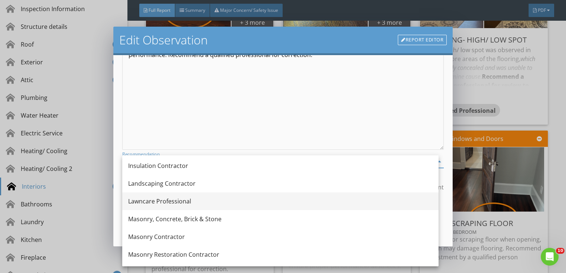
scroll to position [792, 0]
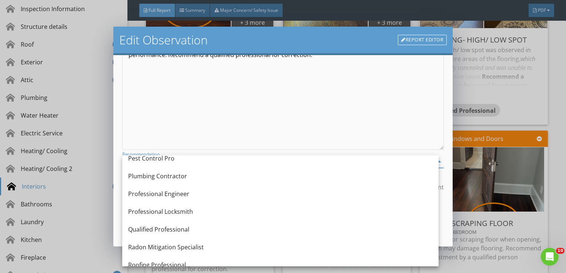
click at [237, 226] on div "Qualified Professional" at bounding box center [280, 229] width 305 height 9
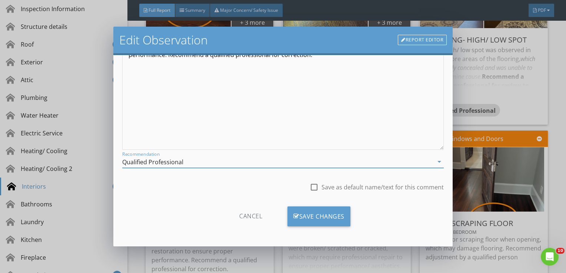
click at [310, 186] on div at bounding box center [314, 187] width 13 height 13
checkbox input "true"
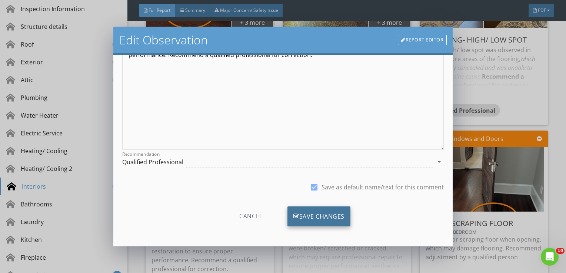
click at [322, 213] on div "Save Changes" at bounding box center [319, 217] width 63 height 20
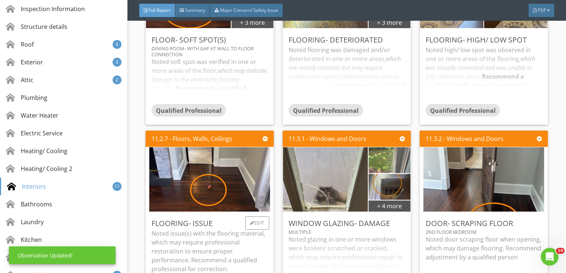
click at [224, 229] on p "Noted issue(s) with the flooring material, which may require professional resto…" at bounding box center [210, 251] width 116 height 44
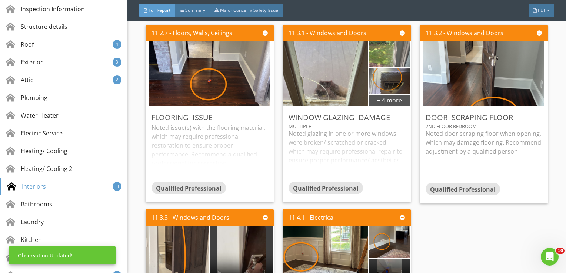
scroll to position [13184, 0]
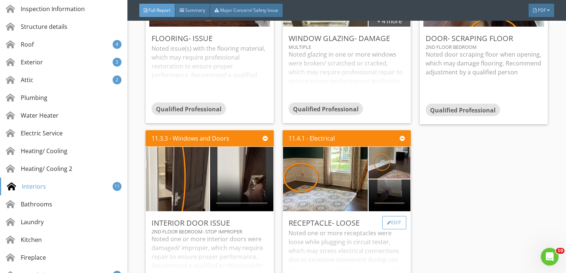
click at [388, 216] on div "Edit" at bounding box center [394, 222] width 24 height 13
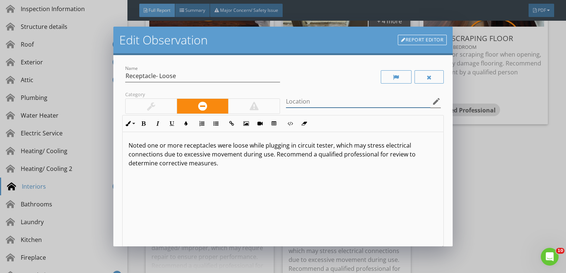
click at [317, 97] on input "Location" at bounding box center [358, 102] width 145 height 12
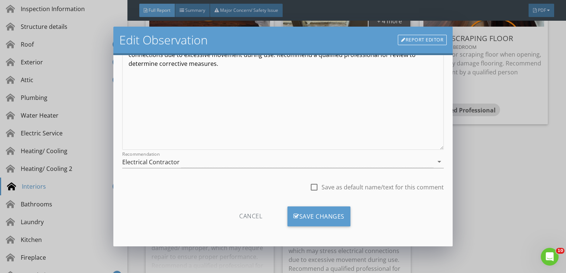
scroll to position [0, 0]
type input "Study"
click at [308, 187] on div at bounding box center [314, 187] width 13 height 13
checkbox input "true"
click at [311, 208] on div "Save Changes" at bounding box center [319, 217] width 63 height 20
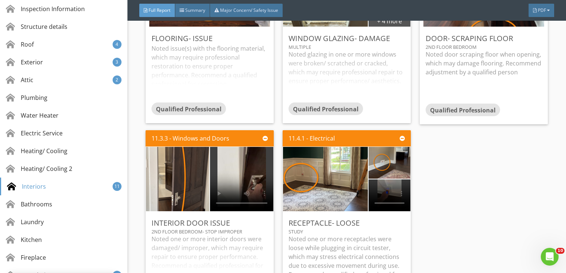
scroll to position [12, 0]
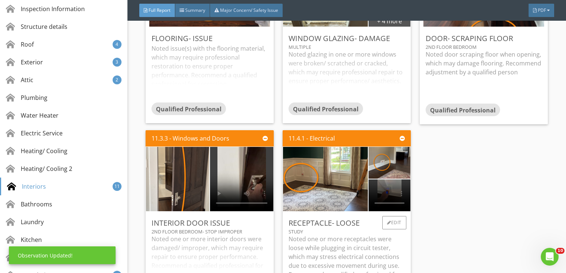
click at [326, 235] on p "Noted one or more receptacles were loose while plugging in circuit tester, whic…" at bounding box center [347, 266] width 116 height 62
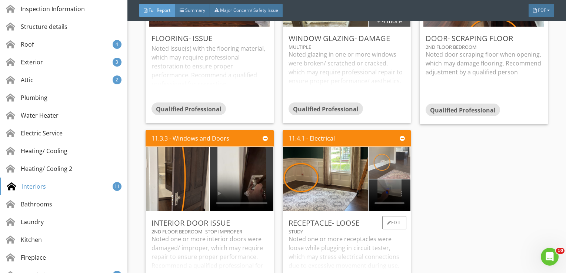
click at [394, 123] on img at bounding box center [390, 163] width 60 height 80
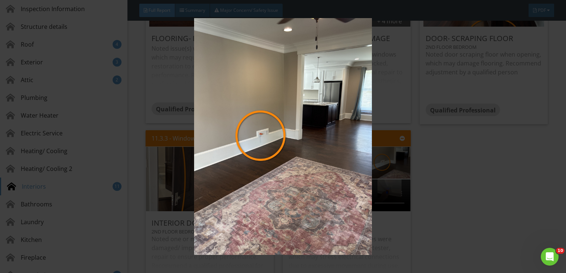
click at [326, 121] on img at bounding box center [283, 136] width 515 height 237
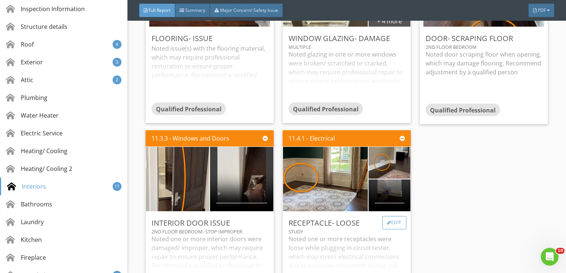
click at [394, 216] on div "Edit" at bounding box center [394, 222] width 24 height 13
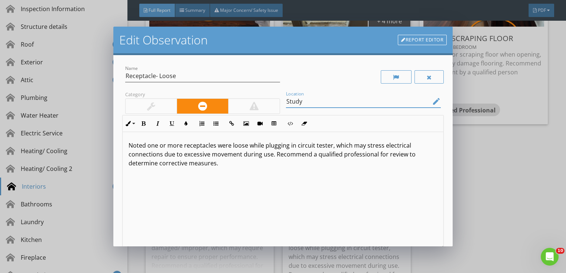
click at [297, 102] on input "Study" at bounding box center [358, 102] width 145 height 12
click at [301, 102] on input "Study" at bounding box center [358, 102] width 145 height 12
click at [432, 101] on icon "edit" at bounding box center [436, 101] width 9 height 9
type input "Study/"
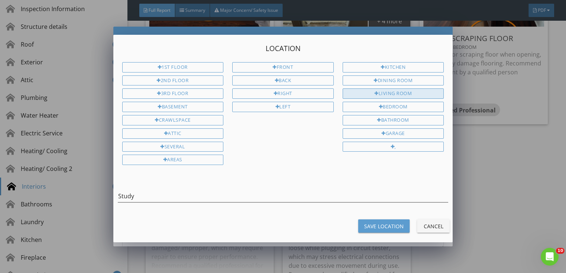
click at [389, 90] on div "Living Room" at bounding box center [394, 94] width 102 height 10
type input "Study Living Room"
click at [389, 220] on button "Save Location" at bounding box center [384, 226] width 52 height 13
type input "Study Living Room"
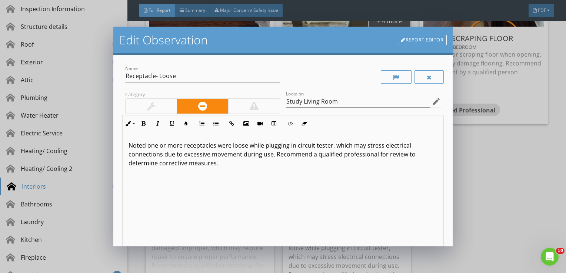
scroll to position [100, 0]
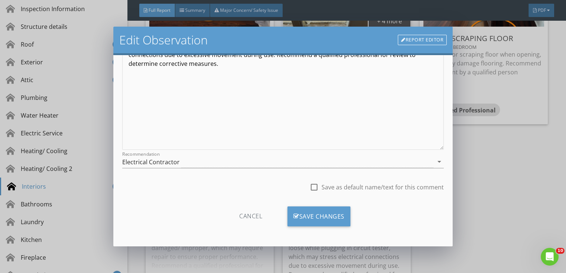
click at [309, 186] on div at bounding box center [314, 187] width 13 height 13
checkbox input "true"
click at [326, 214] on div "Save Changes" at bounding box center [319, 217] width 63 height 20
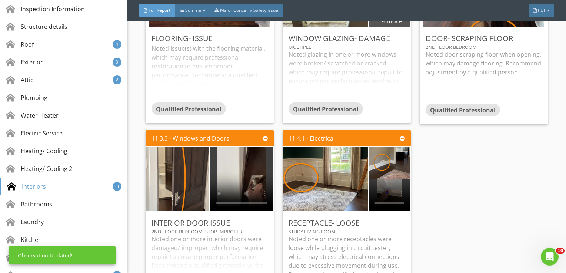
scroll to position [12, 0]
click at [347, 235] on p "Noted one or more receptacles were loose while plugging in circuit tester, whic…" at bounding box center [347, 266] width 116 height 62
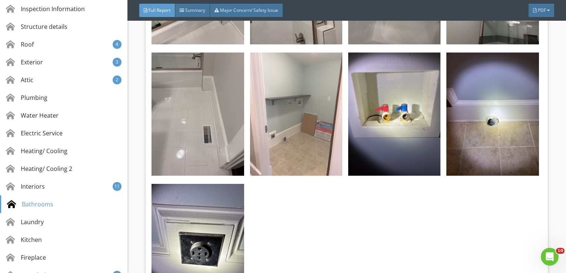
scroll to position [14518, 0]
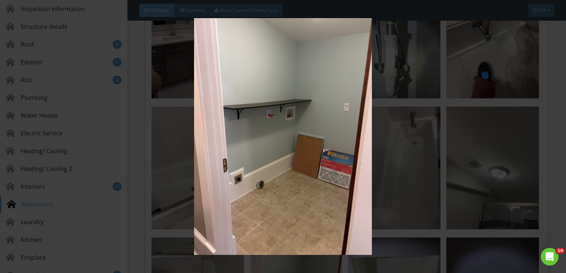
click at [265, 196] on img at bounding box center [283, 136] width 515 height 237
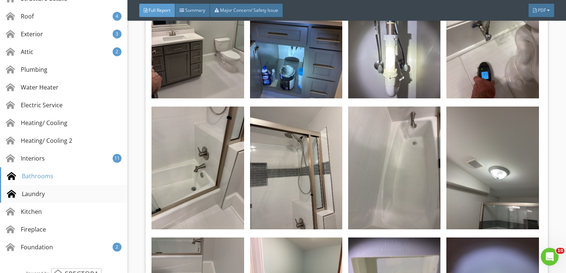
scroll to position [165, 0]
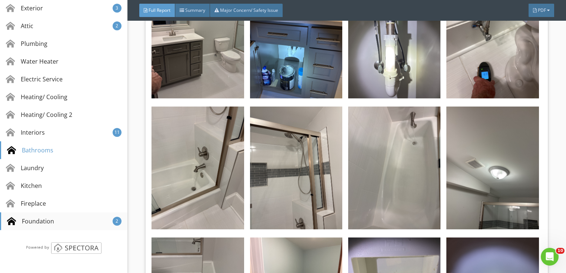
click at [36, 219] on div "Foundation" at bounding box center [30, 221] width 47 height 9
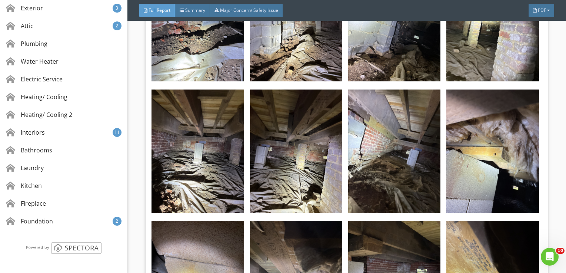
scroll to position [19205, 0]
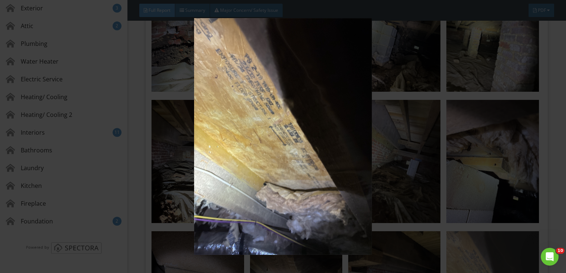
click at [485, 142] on img at bounding box center [283, 136] width 515 height 237
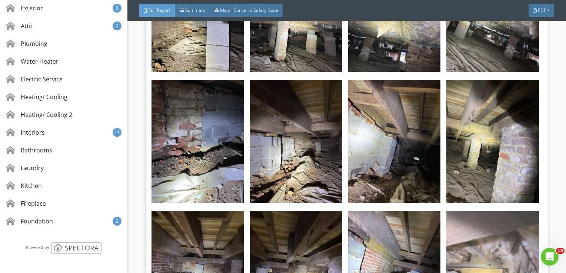
scroll to position [19094, 0]
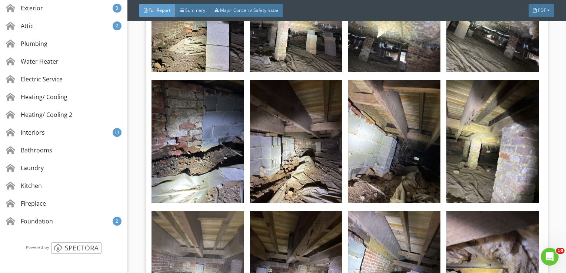
click at [218, 211] on img at bounding box center [198, 272] width 92 height 123
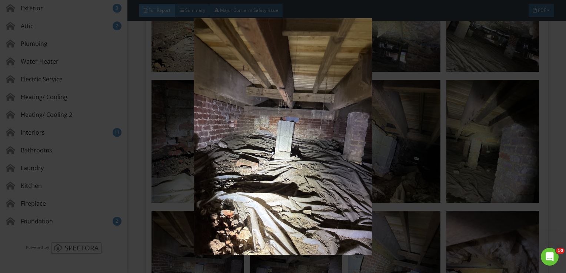
click at [239, 143] on img at bounding box center [283, 136] width 515 height 237
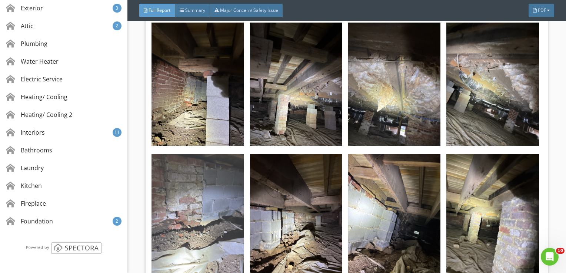
drag, startPoint x: 225, startPoint y: 106, endPoint x: 226, endPoint y: 102, distance: 4.1
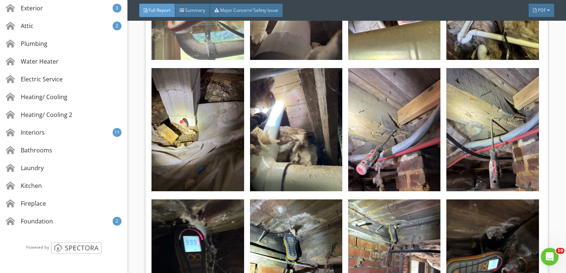
scroll to position [20836, 0]
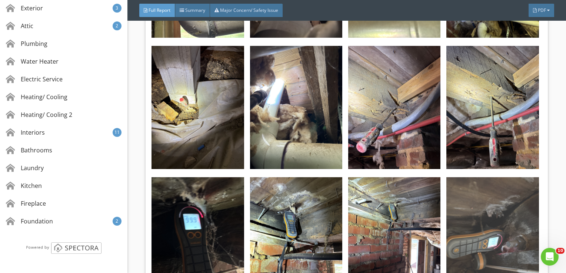
click at [505, 178] on img at bounding box center [493, 239] width 92 height 123
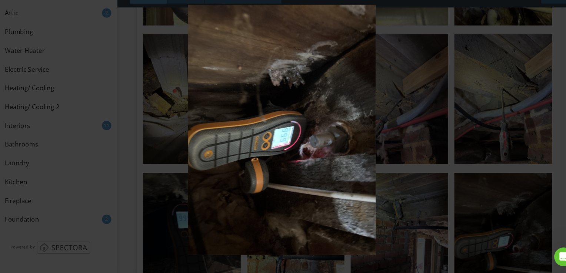
click at [301, 119] on img at bounding box center [283, 136] width 515 height 237
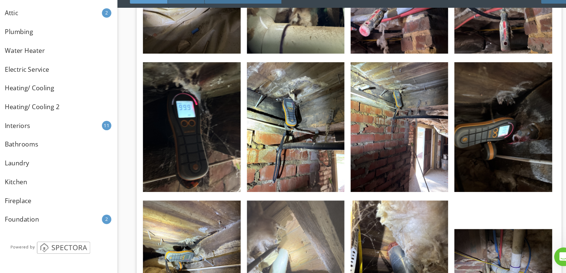
scroll to position [20941, 0]
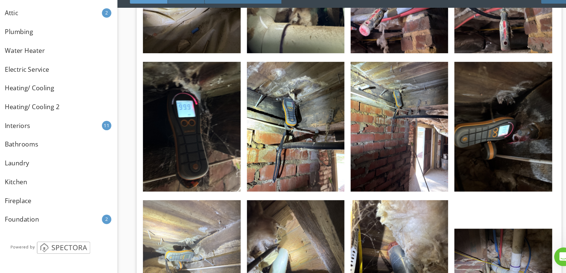
click at [212, 203] on img at bounding box center [198, 264] width 92 height 123
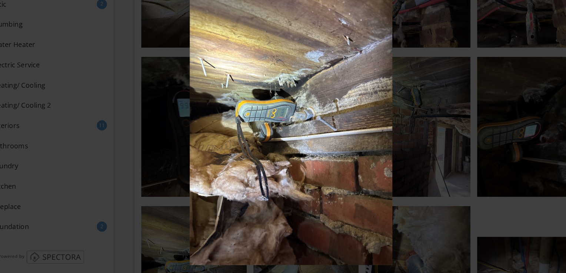
click at [259, 121] on img at bounding box center [283, 136] width 515 height 237
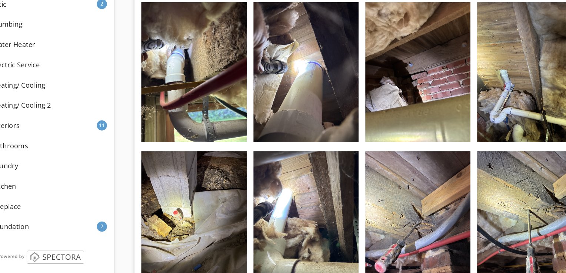
scroll to position [20681, 0]
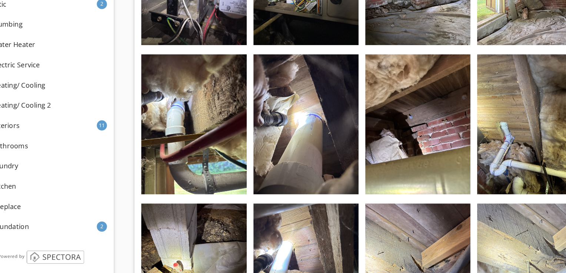
click at [488, 201] on img at bounding box center [493, 262] width 92 height 123
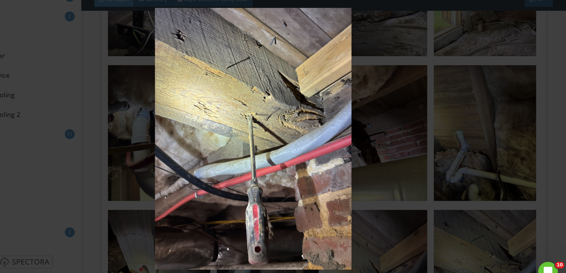
scroll to position [0, 0]
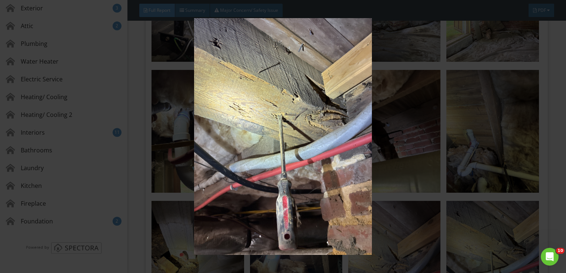
click at [281, 121] on img at bounding box center [283, 136] width 515 height 237
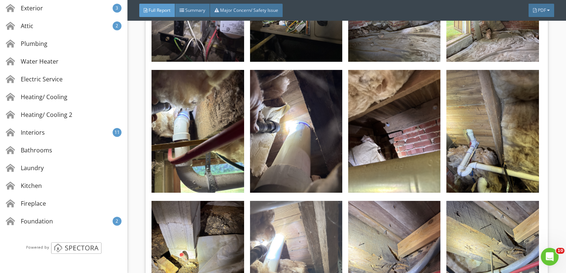
click at [299, 201] on img at bounding box center [296, 262] width 92 height 123
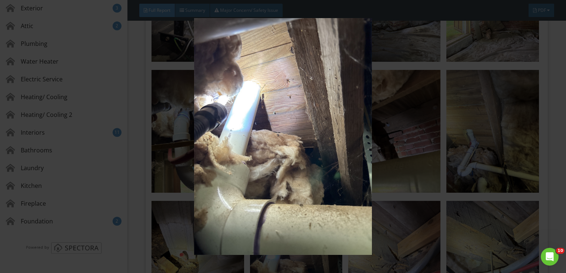
click at [283, 100] on img at bounding box center [283, 136] width 515 height 237
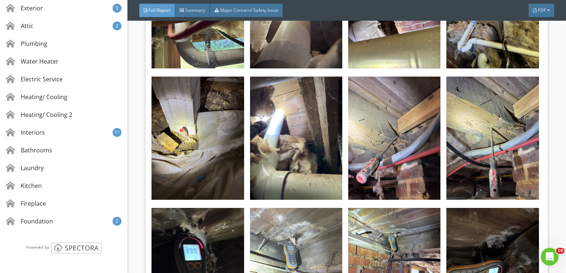
scroll to position [20903, 0]
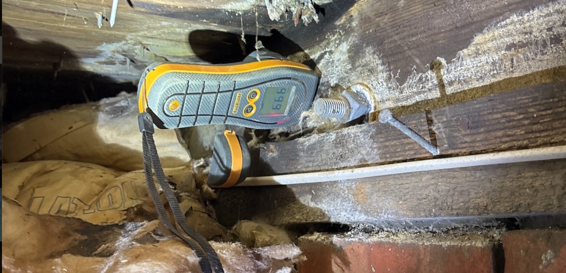
click at [273, 129] on img at bounding box center [283, 136] width 515 height 237
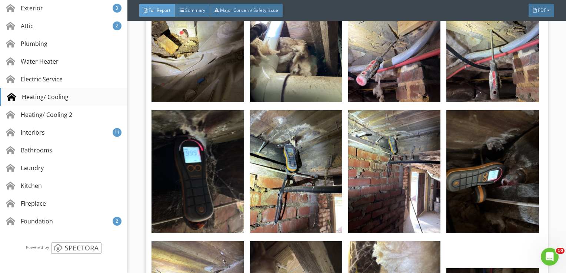
drag, startPoint x: 100, startPoint y: 105, endPoint x: 93, endPoint y: 105, distance: 6.7
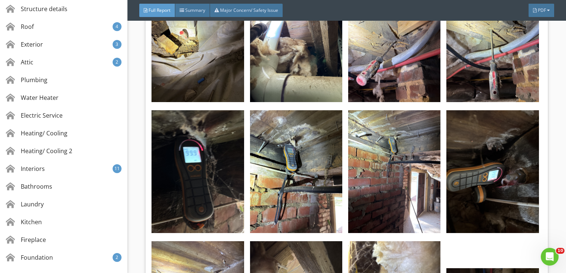
scroll to position [165, 0]
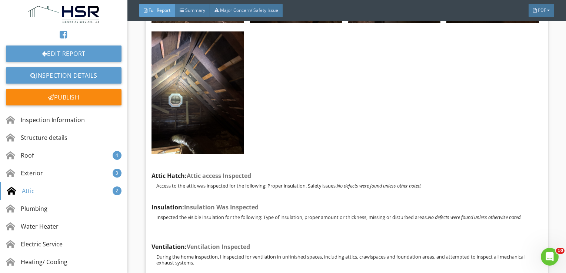
scroll to position [5707, 0]
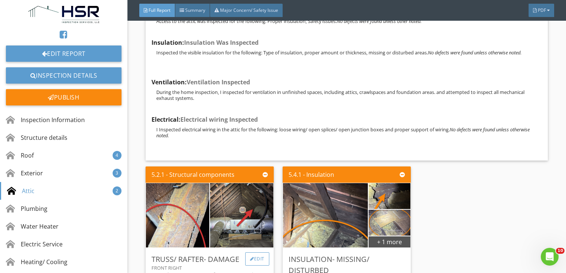
click at [258, 253] on div "Edit" at bounding box center [257, 259] width 24 height 13
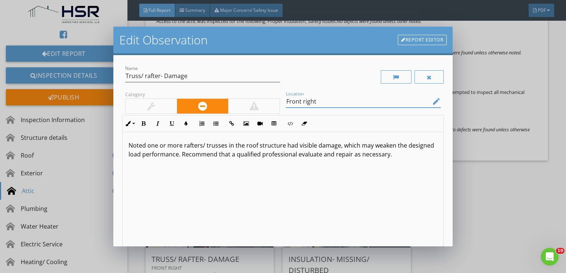
click at [314, 102] on input "Front right" at bounding box center [358, 102] width 145 height 12
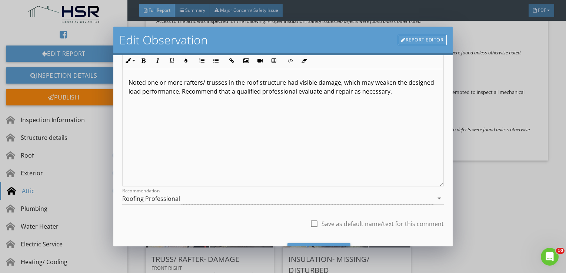
scroll to position [100, 0]
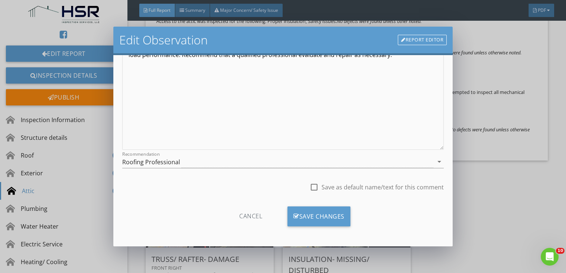
type input "Front right- Cracked rafter"
click at [311, 186] on div at bounding box center [314, 187] width 13 height 13
checkbox input "true"
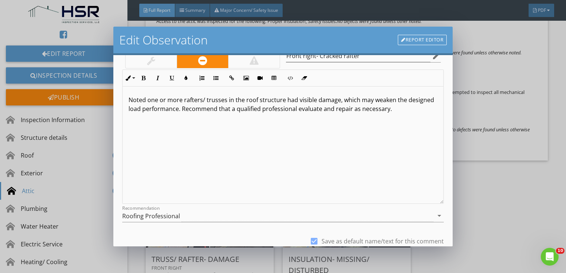
scroll to position [0, 0]
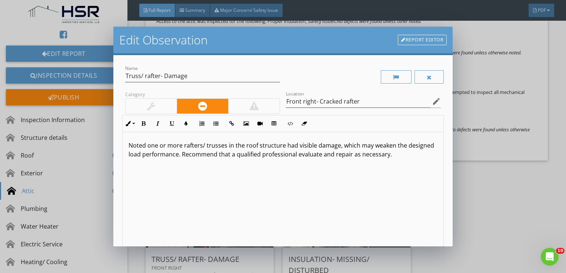
click at [253, 153] on p "Noted one or more rafters/ trusses in the roof structure had visible damage, wh…" at bounding box center [283, 150] width 309 height 18
click at [248, 155] on p "Noted one or more rafters/ trusses in the roof structure had visible damage, wh…" at bounding box center [283, 150] width 309 height 18
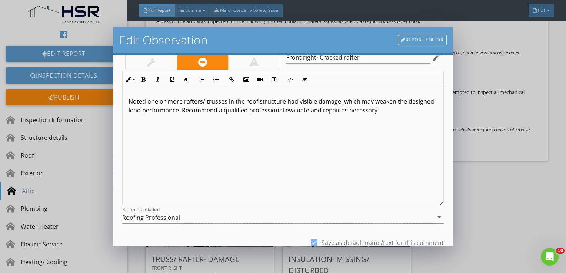
scroll to position [100, 0]
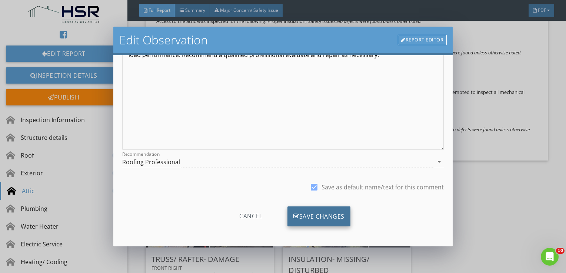
click at [317, 211] on div "Save Changes" at bounding box center [319, 217] width 63 height 20
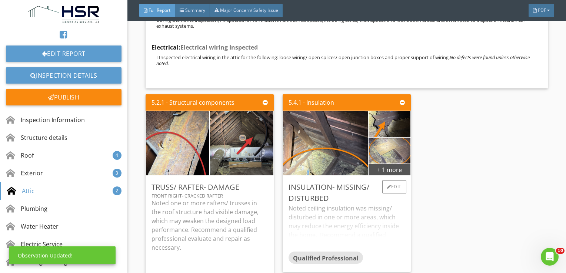
scroll to position [5781, 0]
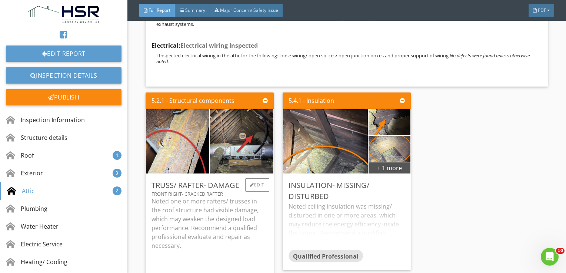
click at [242, 200] on p "Noted one or more rafters/ trusses in the roof structure had visible damage, wh…" at bounding box center [210, 223] width 116 height 53
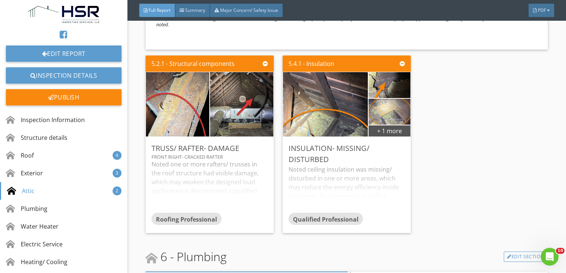
scroll to position [5818, 0]
click at [259, 142] on div "Edit" at bounding box center [257, 148] width 24 height 13
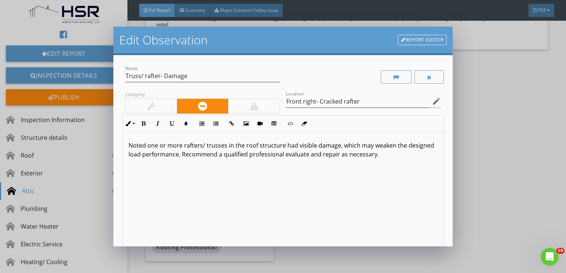
scroll to position [100, 0]
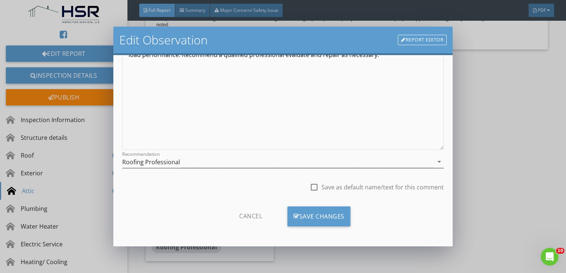
click at [247, 162] on div "Roofing Professional" at bounding box center [278, 162] width 312 height 12
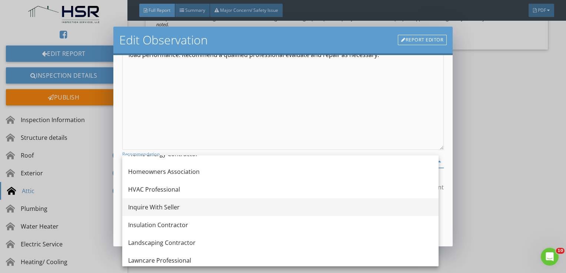
scroll to position [806, 0]
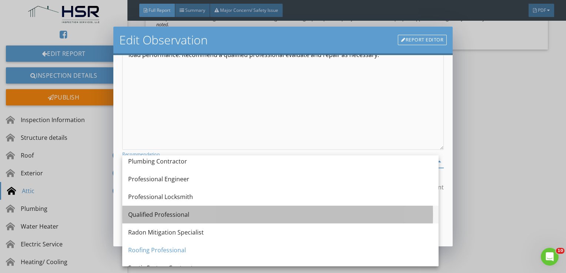
click at [230, 216] on div "Qualified Professional" at bounding box center [280, 214] width 305 height 9
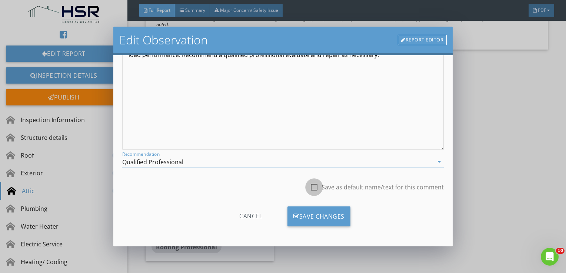
click at [312, 185] on div at bounding box center [314, 187] width 13 height 13
checkbox input "true"
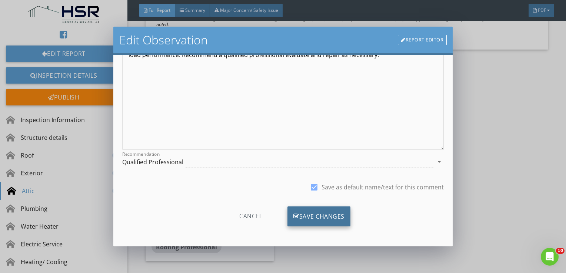
click at [319, 208] on div "Save Changes" at bounding box center [319, 217] width 63 height 20
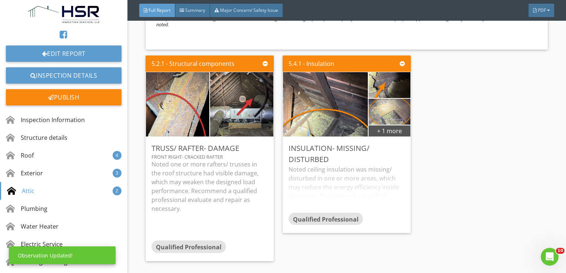
scroll to position [12, 0]
click at [253, 172] on p "Noted one or more rafters/ trusses in the roof structure had visible damage, wh…" at bounding box center [210, 186] width 116 height 53
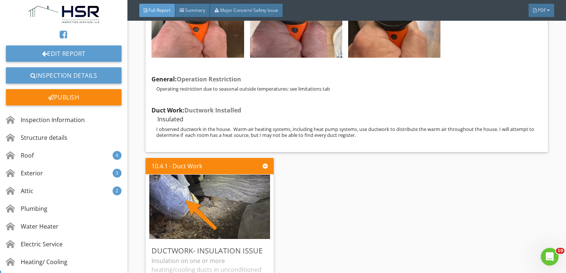
scroll to position [11488, 0]
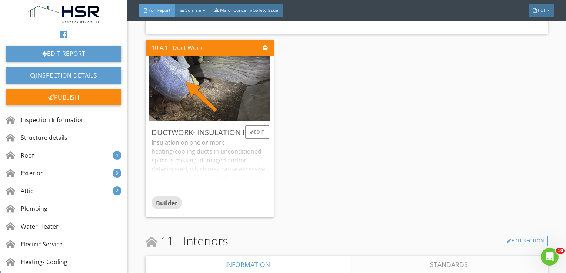
click at [220, 138] on div "Insulation on one or more heating/cooling ducts in unconditioned space is missi…" at bounding box center [210, 167] width 116 height 59
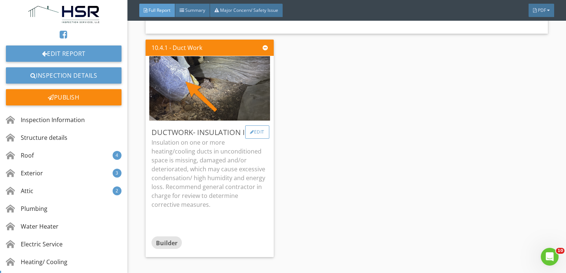
click at [259, 126] on div "Edit" at bounding box center [257, 132] width 24 height 13
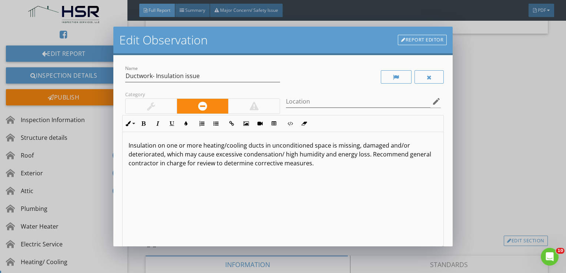
click at [207, 166] on p "Insulation on one or more heating/cooling ducts in unconditioned space is missi…" at bounding box center [283, 154] width 309 height 27
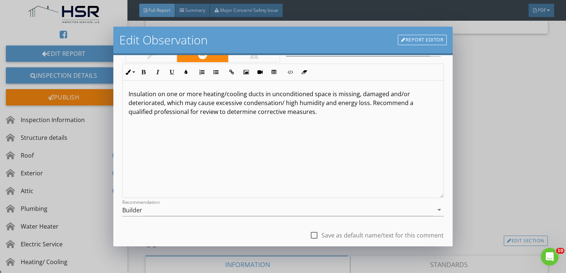
scroll to position [100, 0]
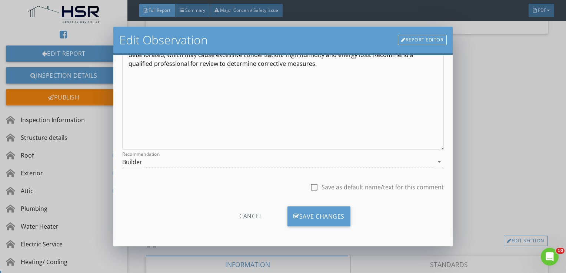
click at [213, 160] on div "Builder" at bounding box center [278, 162] width 312 height 12
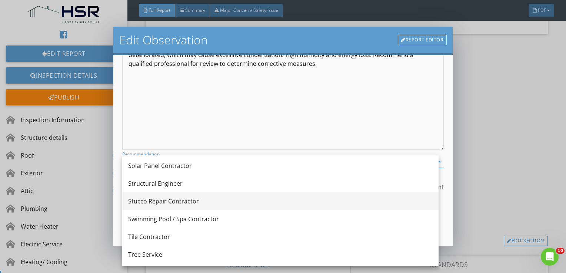
scroll to position [814, 0]
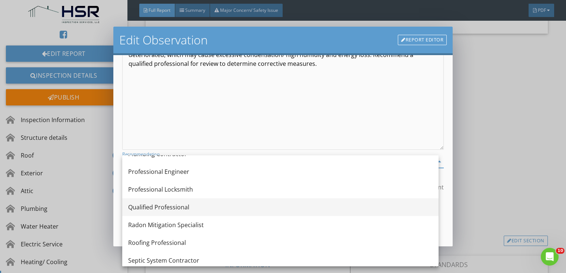
click at [209, 206] on div "Qualified Professional" at bounding box center [280, 207] width 305 height 9
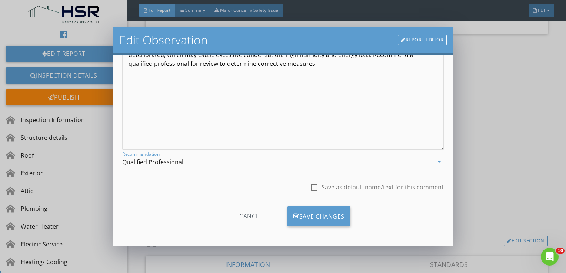
click at [309, 186] on div at bounding box center [314, 187] width 13 height 13
checkbox input "true"
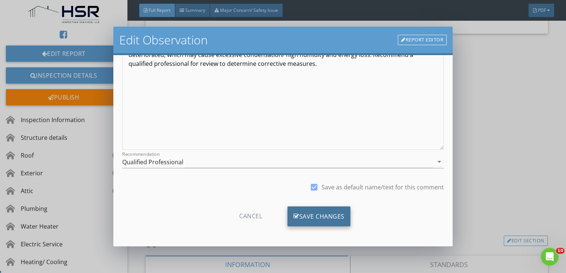
click at [313, 212] on div "Save Changes" at bounding box center [319, 217] width 63 height 20
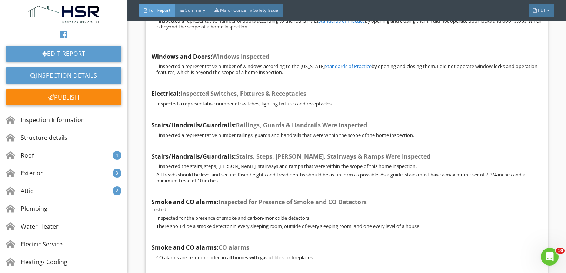
scroll to position [12971, 0]
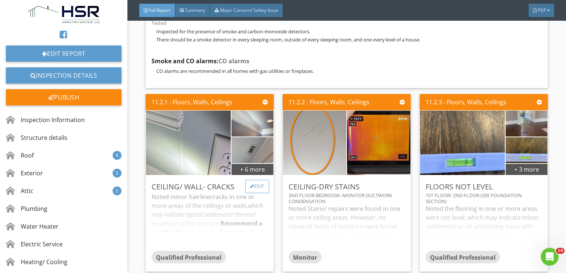
click at [252, 180] on div "Edit" at bounding box center [257, 186] width 24 height 13
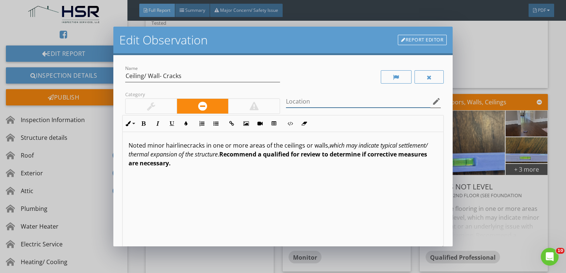
click at [299, 100] on input "Location" at bounding box center [358, 102] width 145 height 12
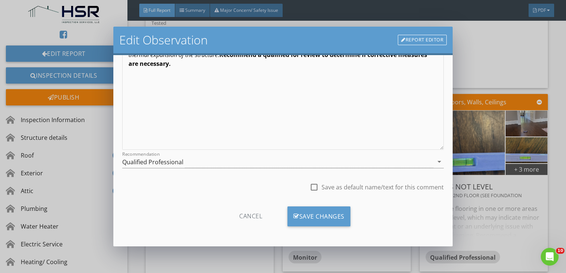
type input "Multiple- Minor hairline"
click at [309, 187] on div at bounding box center [314, 187] width 13 height 13
checkbox input "true"
click at [311, 210] on div "Save Changes" at bounding box center [319, 217] width 63 height 20
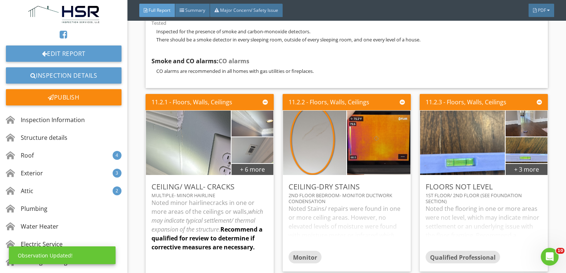
scroll to position [12, 0]
click at [236, 226] on strong "Recommend a qualified for review to determine if corrective measures are necess…" at bounding box center [207, 239] width 111 height 26
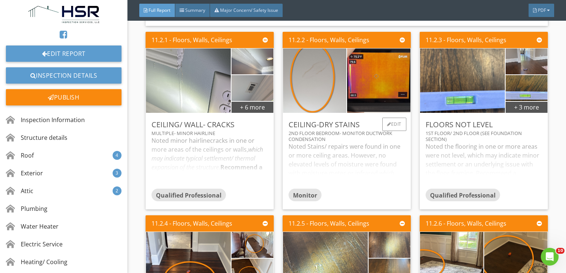
scroll to position [13156, 0]
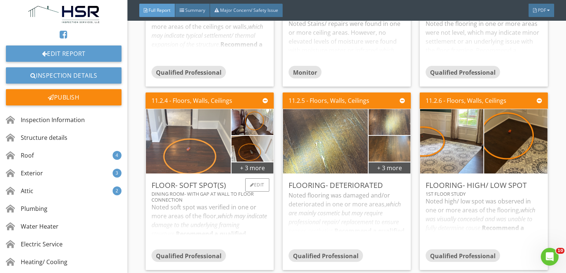
click at [200, 65] on img at bounding box center [188, 141] width 121 height 161
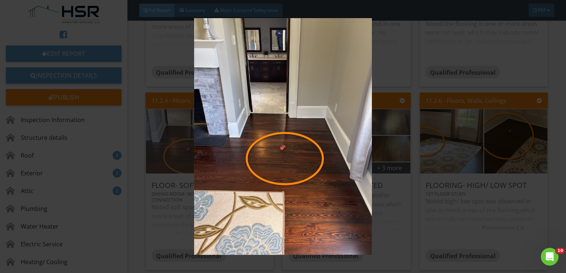
click at [200, 65] on img at bounding box center [283, 136] width 515 height 237
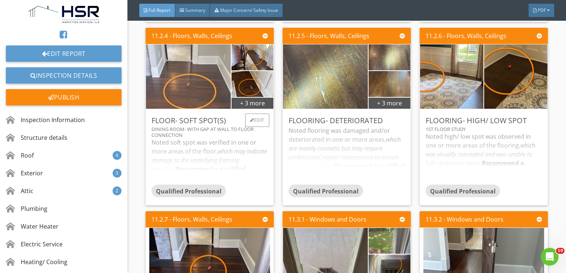
scroll to position [13304, 0]
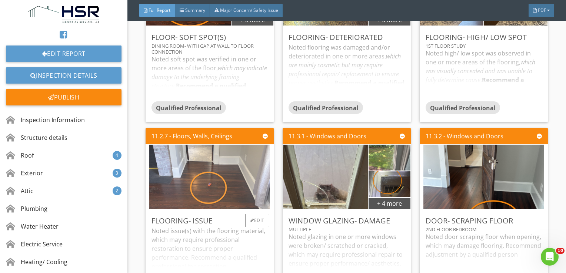
click at [196, 97] on img at bounding box center [209, 177] width 121 height 161
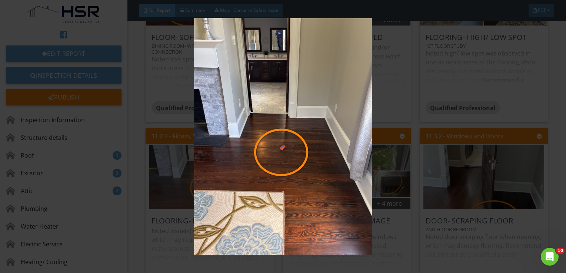
click at [196, 75] on img at bounding box center [283, 136] width 515 height 237
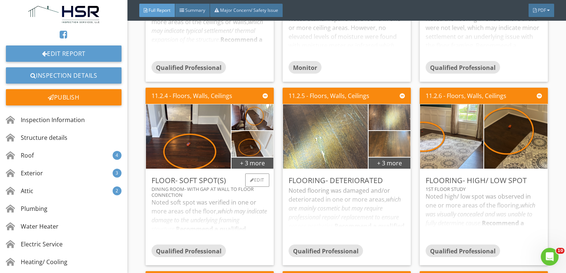
scroll to position [13119, 0]
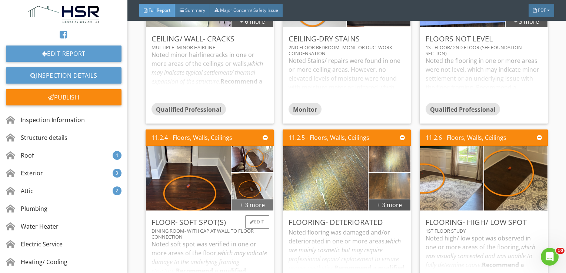
click at [258, 199] on div "+ 3 more" at bounding box center [253, 205] width 42 height 12
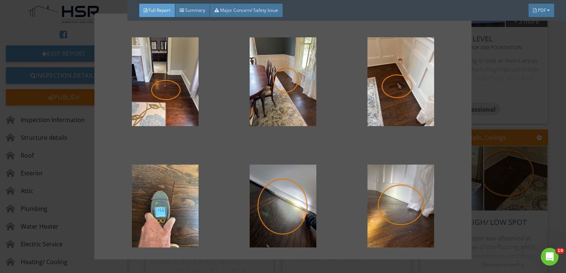
click at [548, 128] on div at bounding box center [283, 136] width 566 height 273
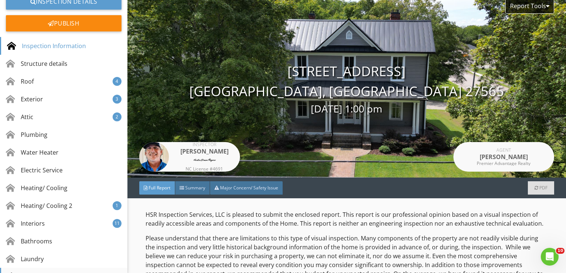
scroll to position [111, 0]
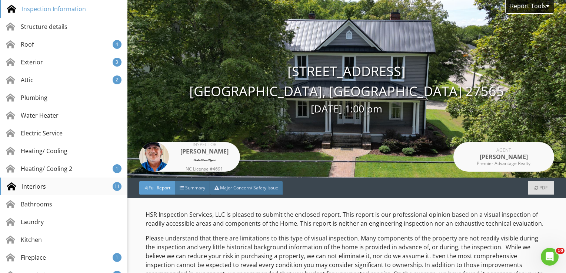
click at [51, 186] on div "Interiors 11" at bounding box center [63, 187] width 127 height 18
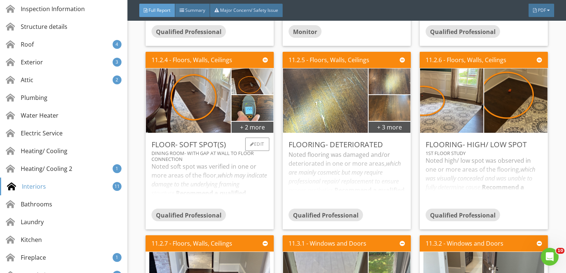
scroll to position [13248, 0]
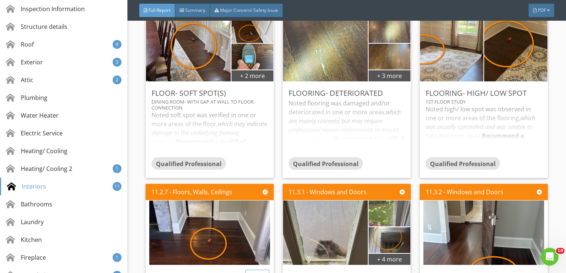
click at [258, 270] on div "Edit" at bounding box center [257, 276] width 24 height 13
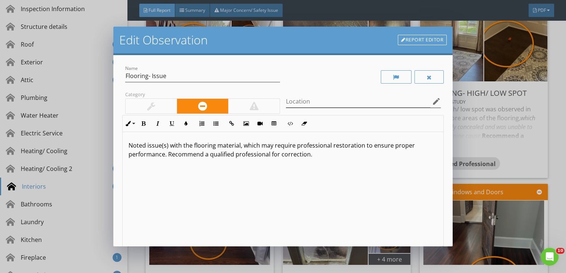
click at [433, 102] on icon "edit" at bounding box center [436, 101] width 9 height 9
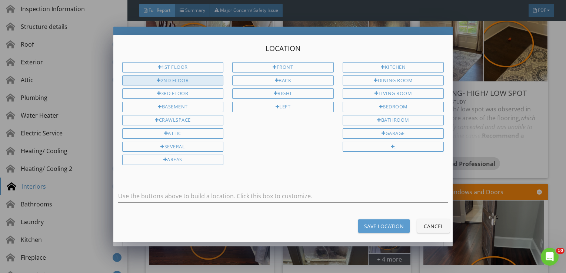
click at [199, 79] on div "2nd Floor" at bounding box center [173, 81] width 102 height 10
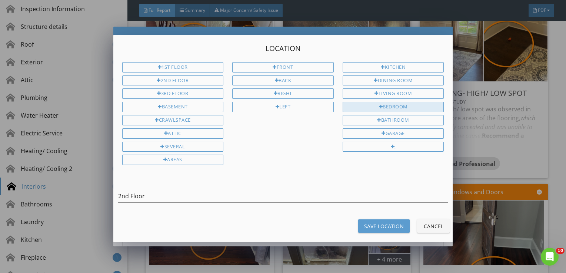
click at [390, 106] on div "Bedroom" at bounding box center [394, 107] width 102 height 10
type input "2nd Floor Bedroom"
click at [385, 223] on div "Save Location" at bounding box center [384, 227] width 40 height 8
type input "2nd Floor Bedroom"
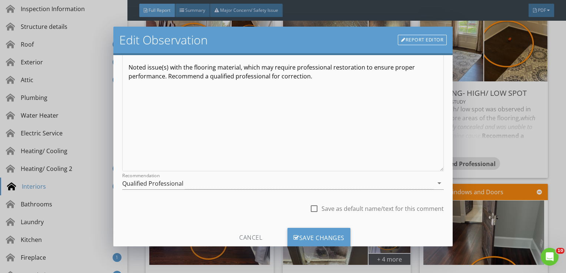
scroll to position [100, 0]
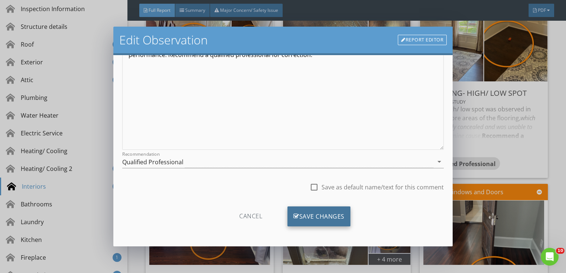
click at [313, 219] on div "Save Changes" at bounding box center [319, 217] width 63 height 20
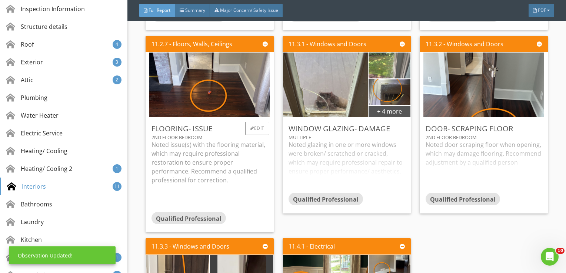
scroll to position [13322, 0]
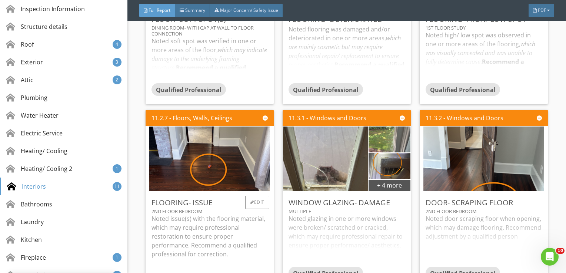
click at [196, 215] on p "Noted issue(s) with the flooring material, which may require professional resto…" at bounding box center [210, 237] width 116 height 44
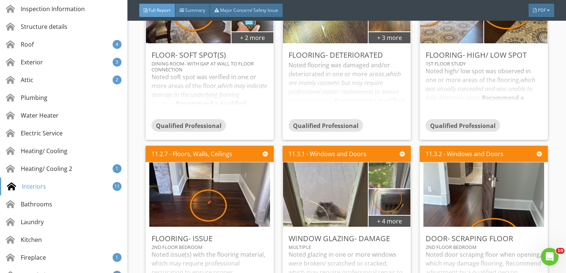
scroll to position [13285, 0]
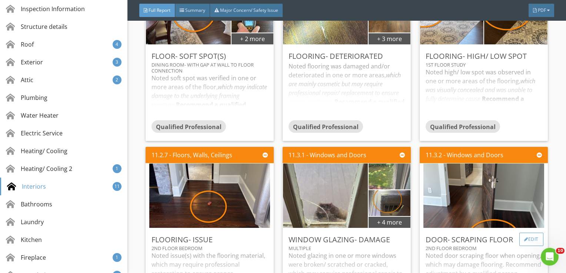
click at [534, 233] on div "Edit" at bounding box center [532, 239] width 24 height 13
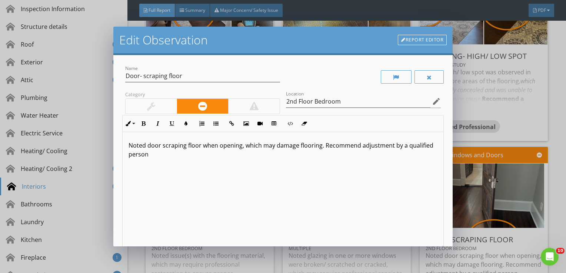
click at [156, 107] on div at bounding box center [151, 106] width 51 height 15
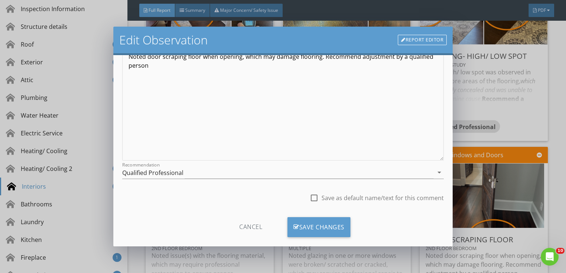
scroll to position [100, 0]
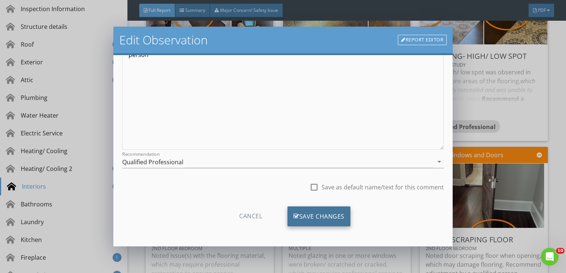
click at [324, 212] on div "Save Changes" at bounding box center [319, 217] width 63 height 20
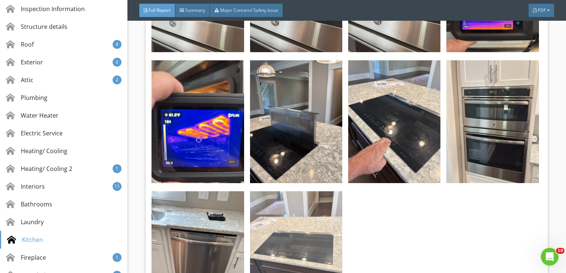
scroll to position [16628, 0]
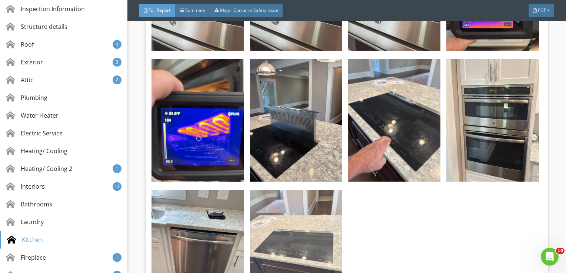
click at [306, 190] on img at bounding box center [296, 251] width 92 height 123
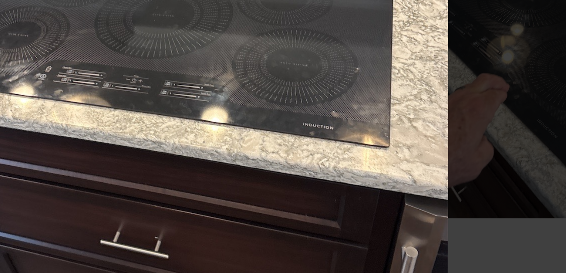
click at [336, 169] on img at bounding box center [283, 136] width 515 height 237
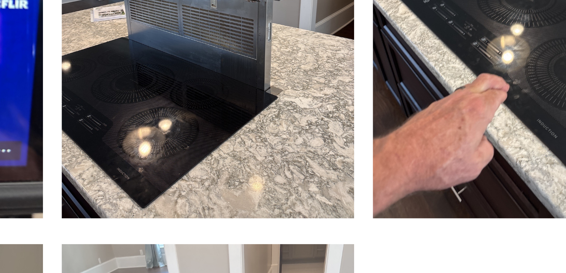
scroll to position [16621, 0]
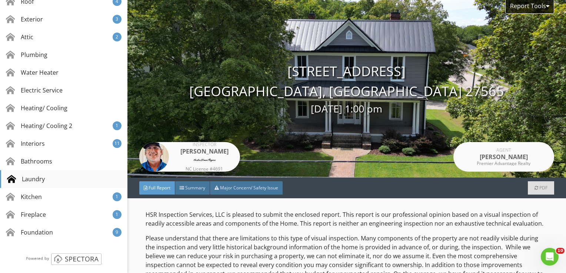
scroll to position [165, 0]
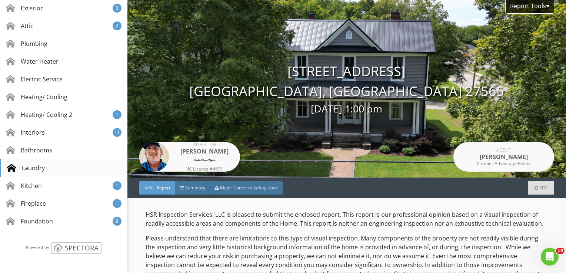
drag, startPoint x: 47, startPoint y: 185, endPoint x: 56, endPoint y: 175, distance: 13.4
click at [47, 185] on div "Kitchen 1" at bounding box center [63, 186] width 127 height 18
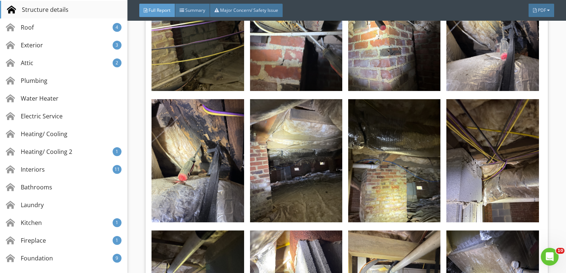
scroll to position [0, 0]
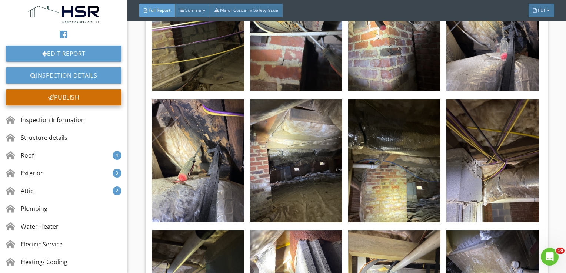
click at [61, 97] on div "Publish" at bounding box center [64, 97] width 116 height 16
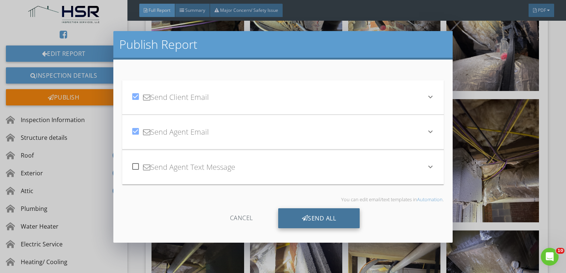
click at [322, 215] on div "Send All" at bounding box center [319, 219] width 82 height 20
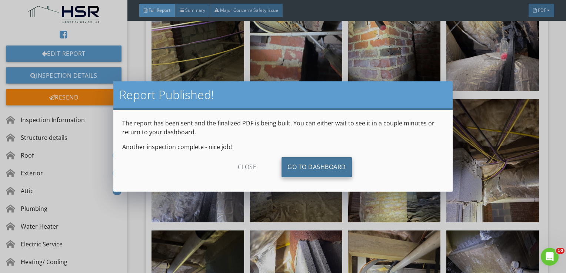
click at [325, 165] on link "Go To Dashboard" at bounding box center [317, 168] width 70 height 20
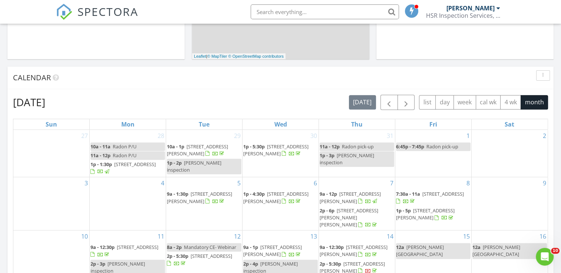
scroll to position [519, 0]
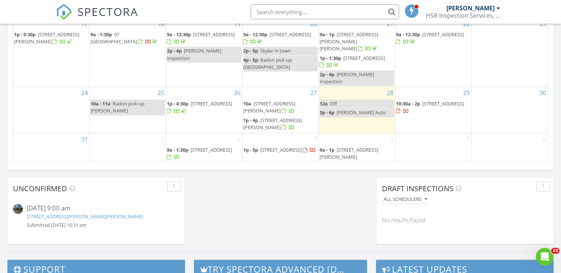
click at [348, 152] on span "[STREET_ADDRESS][PERSON_NAME][PERSON_NAME][PERSON_NAME]" at bounding box center [348, 161] width 59 height 28
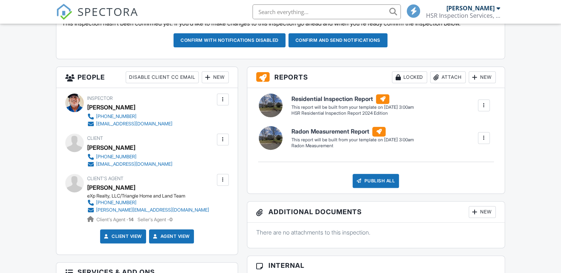
scroll to position [162, 0]
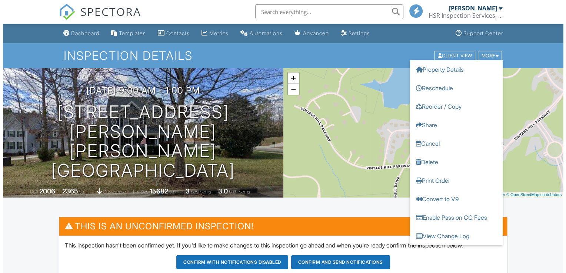
scroll to position [0, 0]
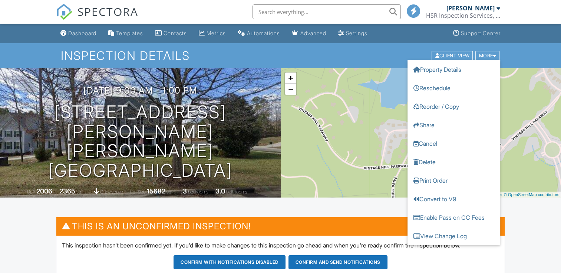
click at [440, 199] on link "Convert to V9" at bounding box center [453, 199] width 93 height 19
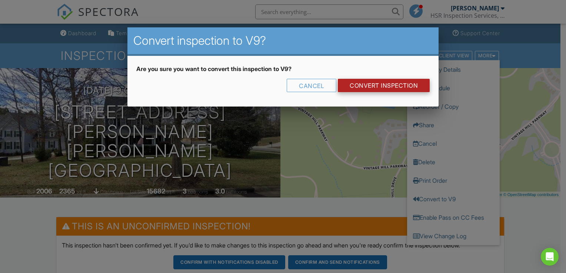
click at [373, 85] on link "CONVERT INSPECTION" at bounding box center [384, 85] width 92 height 13
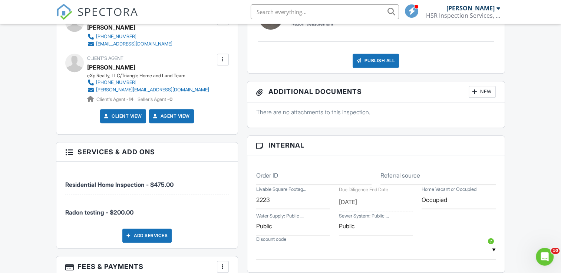
scroll to position [120, 0]
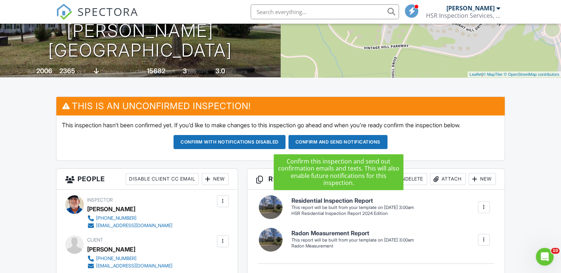
click at [285, 142] on button "Confirm and send notifications" at bounding box center [229, 142] width 112 height 14
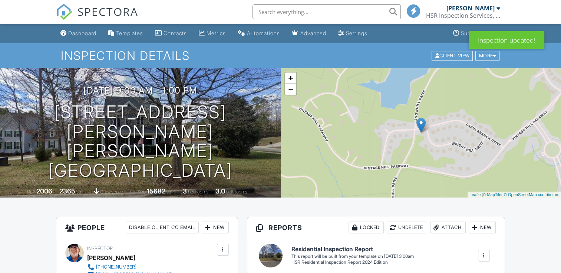
click at [82, 33] on div "Dashboard" at bounding box center [82, 33] width 28 height 6
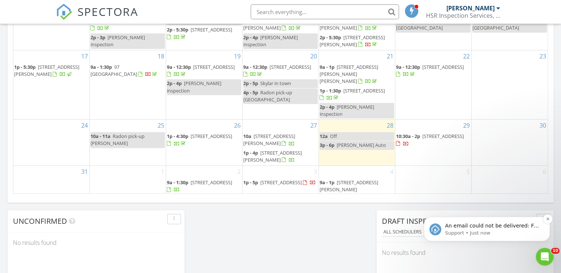
click at [485, 227] on p "An email could not be delivered: For more information, view Why emails don't ge…" at bounding box center [493, 226] width 96 height 7
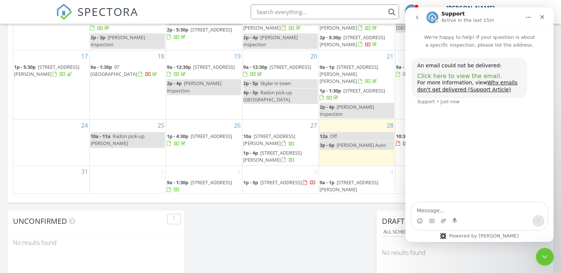
click at [468, 77] on span "Click here to view the email." at bounding box center [459, 76] width 84 height 7
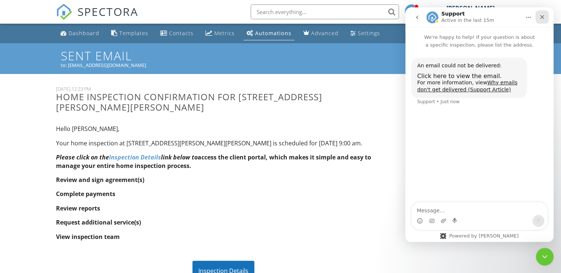
click at [546, 15] on div "Close" at bounding box center [541, 16] width 13 height 13
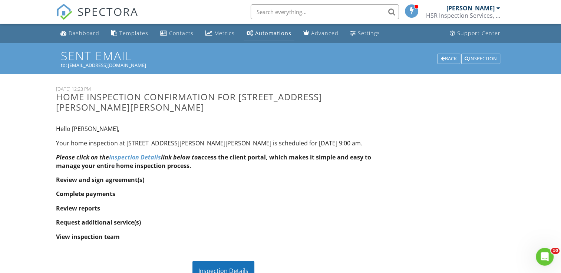
click at [84, 33] on div "Dashboard" at bounding box center [84, 33] width 31 height 7
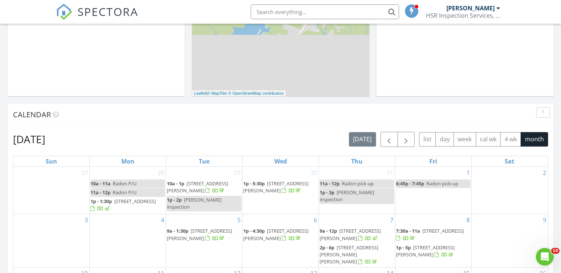
scroll to position [445, 0]
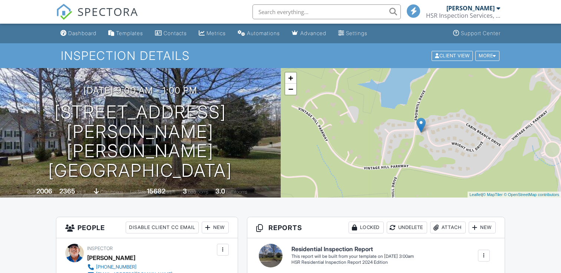
drag, startPoint x: 0, startPoint y: 0, endPoint x: 222, endPoint y: 107, distance: 246.3
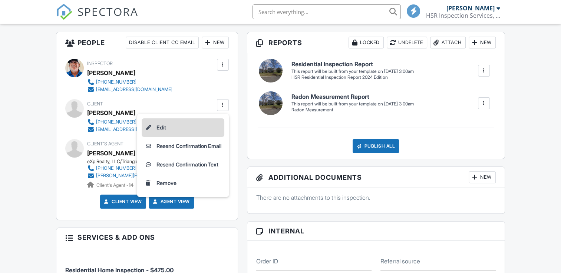
click at [184, 132] on li "Edit" at bounding box center [183, 128] width 83 height 19
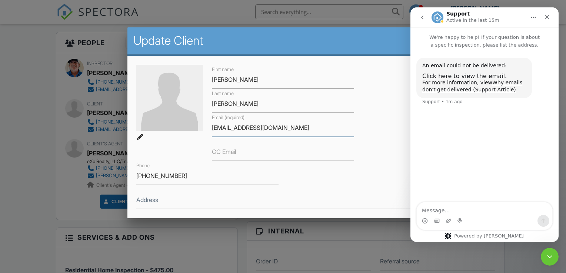
click at [280, 126] on input "[EMAIL_ADDRESS][DOMAIN_NAME]" at bounding box center [283, 128] width 142 height 18
type input "[EMAIL_ADDRESS][DOMAIN_NAME]"
click at [548, 252] on icon "Close Intercom Messenger" at bounding box center [548, 256] width 9 height 9
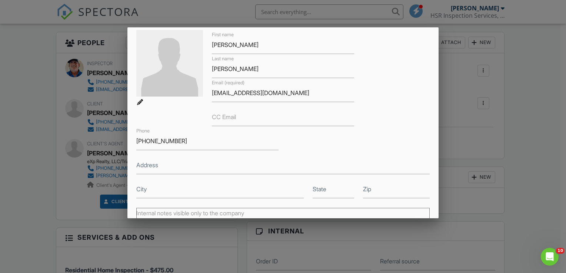
scroll to position [147, 0]
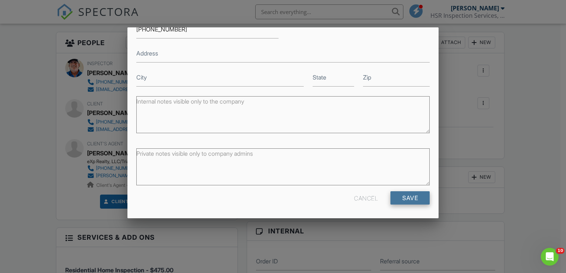
click at [410, 197] on input "Save" at bounding box center [410, 198] width 39 height 13
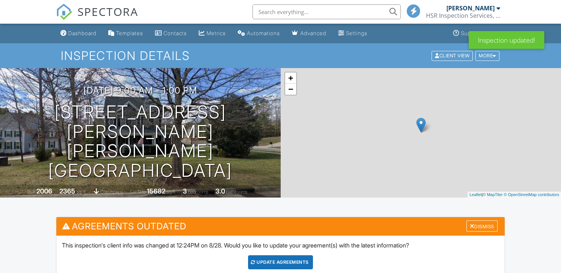
scroll to position [111, 0]
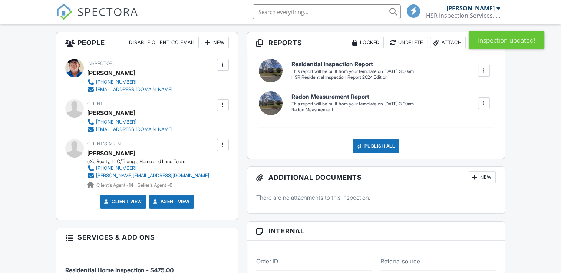
click at [223, 106] on div at bounding box center [222, 105] width 7 height 7
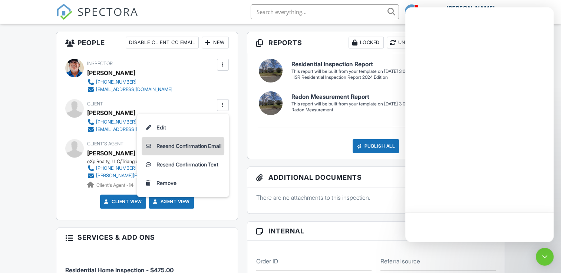
click at [201, 146] on li "Resend Confirmation Email" at bounding box center [183, 146] width 83 height 19
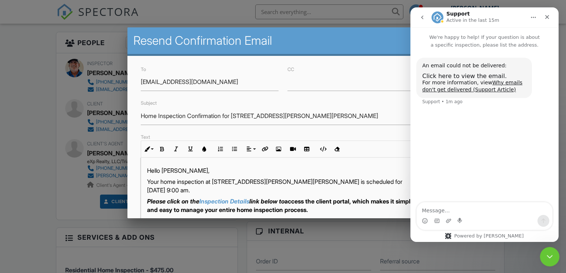
click at [548, 253] on icon "Close Intercom Messenger" at bounding box center [548, 256] width 9 height 9
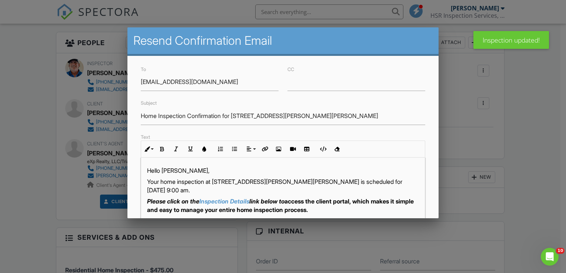
scroll to position [172, 0]
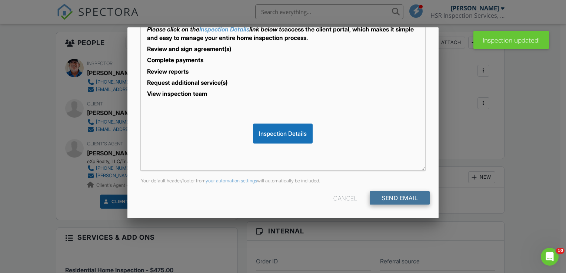
click at [391, 196] on input "Send Email" at bounding box center [400, 198] width 60 height 13
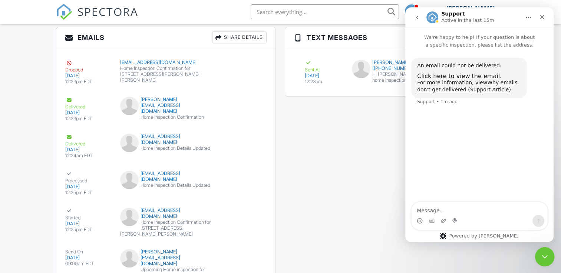
click at [544, 250] on div "Close Intercom Messenger" at bounding box center [543, 256] width 18 height 18
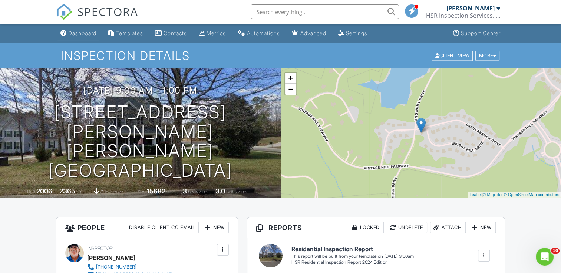
click at [86, 33] on div "Dashboard" at bounding box center [82, 33] width 28 height 6
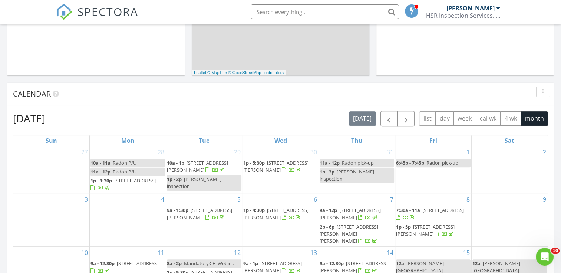
scroll to position [482, 0]
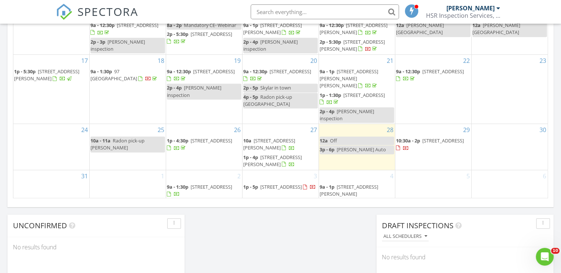
click at [218, 195] on link "9a - 1:30p [STREET_ADDRESS]" at bounding box center [204, 191] width 74 height 16
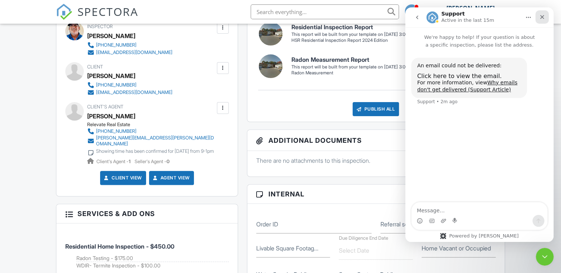
click at [543, 19] on icon "Close" at bounding box center [542, 17] width 6 height 6
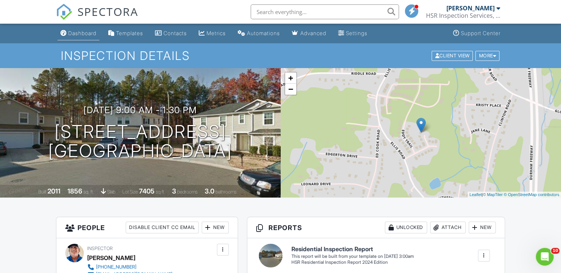
click at [92, 32] on div "Dashboard" at bounding box center [82, 33] width 28 height 6
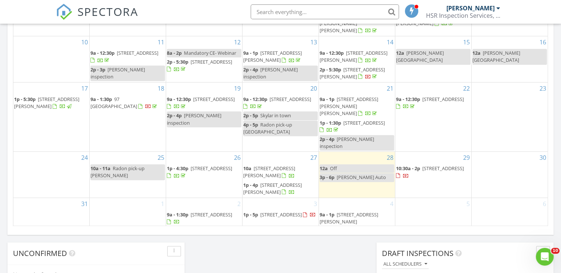
scroll to position [482, 0]
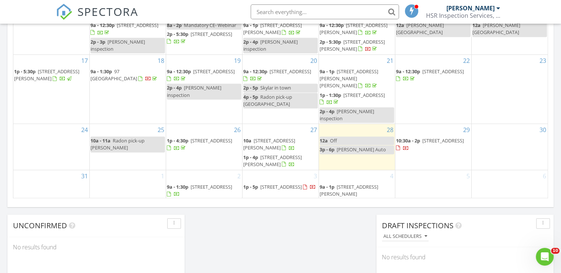
click at [197, 173] on div "2 9a - 1:30p [STREET_ADDRESS]" at bounding box center [204, 192] width 76 height 44
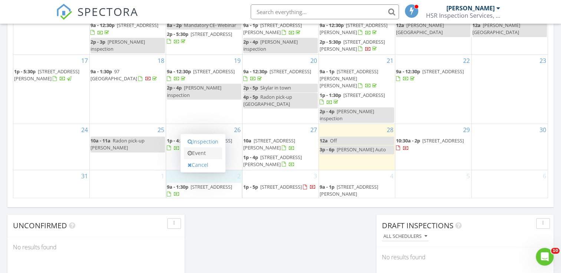
click at [198, 154] on link "Event" at bounding box center [203, 153] width 38 height 12
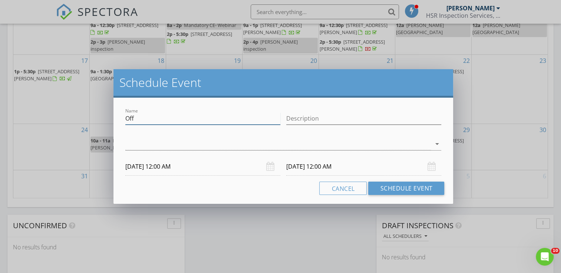
click at [158, 119] on input "Off" at bounding box center [202, 119] width 155 height 12
type input "O"
type input "Grading inspection for Collin"
click at [181, 145] on div at bounding box center [278, 144] width 306 height 12
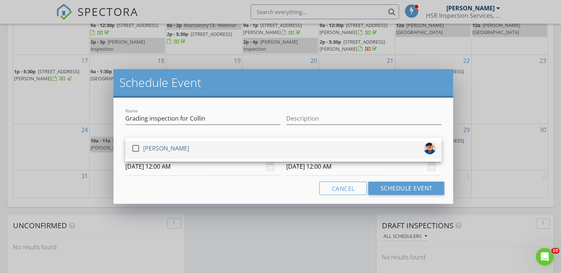
click at [135, 149] on div at bounding box center [135, 148] width 13 height 13
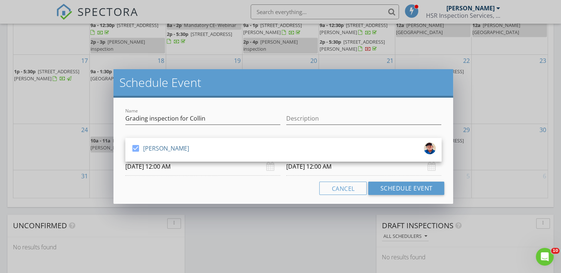
click at [185, 169] on input "[DATE] 12:00 AM" at bounding box center [202, 167] width 155 height 18
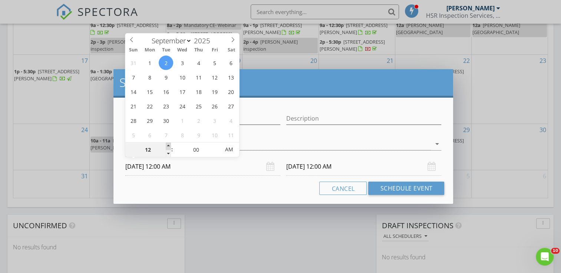
type input "01"
type input "09/02/2025 1:00 AM"
click at [169, 146] on span at bounding box center [168, 146] width 5 height 7
type input "09/03/2025 1:00 AM"
click at [171, 145] on span ":" at bounding box center [172, 149] width 2 height 15
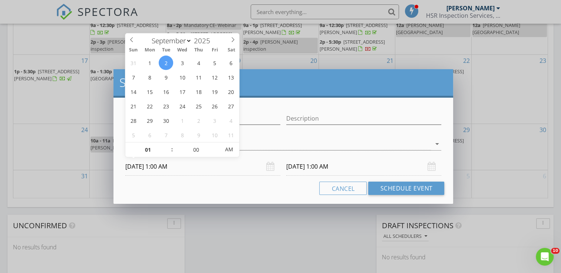
click at [171, 145] on span ":" at bounding box center [172, 149] width 2 height 15
type input "02"
type input "09/02/2025 2:00 AM"
click at [169, 145] on span at bounding box center [168, 146] width 5 height 7
type input "09/03/2025 2:00 AM"
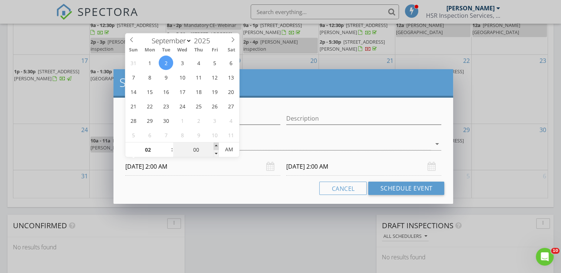
type input "05"
type input "09/02/2025 2:05 AM"
click at [216, 144] on span at bounding box center [215, 146] width 5 height 7
type input "05"
type input "09/03/2025 2:05 AM"
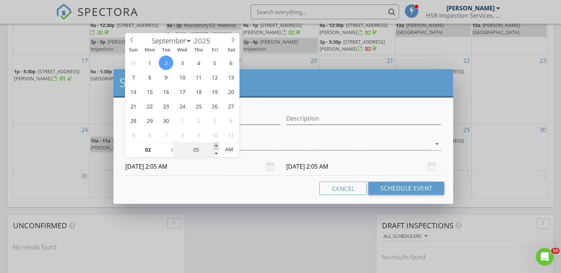
type input "10"
type input "09/02/2025 2:10 AM"
click at [216, 145] on span at bounding box center [215, 146] width 5 height 7
type input "15"
type input "09/02/2025 2:15 AM"
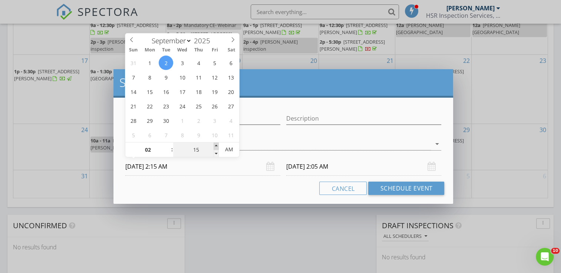
click at [216, 145] on span at bounding box center [215, 146] width 5 height 7
type input "20"
type input "09/02/2025 2:20 AM"
type input "25"
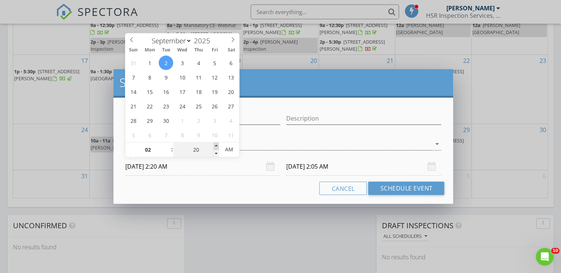
type input "09/02/2025 2:25 AM"
click at [216, 145] on span at bounding box center [215, 146] width 5 height 7
type input "25"
type input "09/03/2025 2:25 AM"
type input "30"
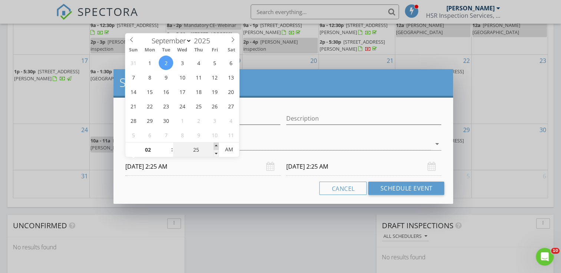
type input "09/02/2025 2:30 AM"
click at [216, 145] on span at bounding box center [215, 146] width 5 height 7
type input "35"
type input "09/02/2025 2:35 AM"
click at [216, 145] on span at bounding box center [215, 146] width 5 height 7
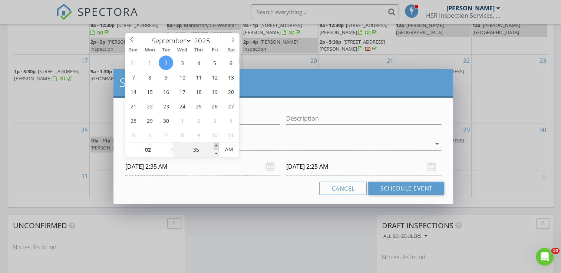
type input "40"
type input "09/02/2025 2:40 AM"
click at [216, 145] on span at bounding box center [215, 146] width 5 height 7
type input "45"
type input "09/02/2025 2:45 AM"
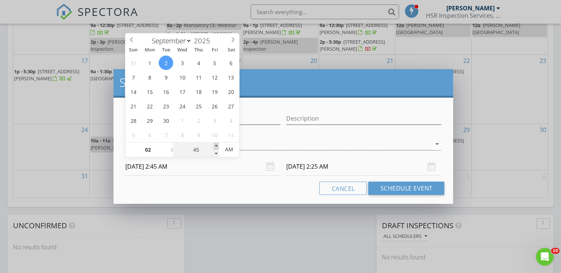
click at [216, 146] on span at bounding box center [215, 146] width 5 height 7
type input "45"
type input "09/03/2025 2:45 AM"
type input "09/02/2025 2:45 PM"
type input "09/03/2025 2:45 PM"
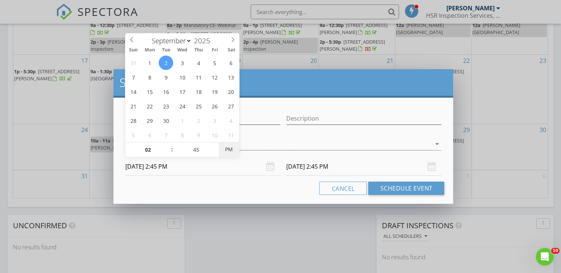
click at [232, 149] on span "PM" at bounding box center [229, 149] width 20 height 15
click at [364, 162] on input "09/03/2025 2:45 PM" at bounding box center [363, 167] width 155 height 18
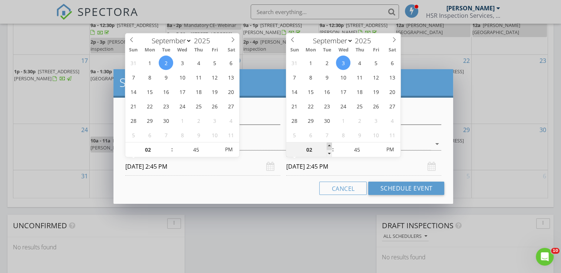
type input "03"
click at [330, 145] on span at bounding box center [328, 146] width 5 height 7
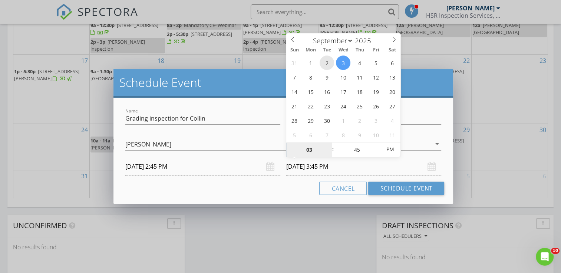
type input "09/02/2025 3:45 PM"
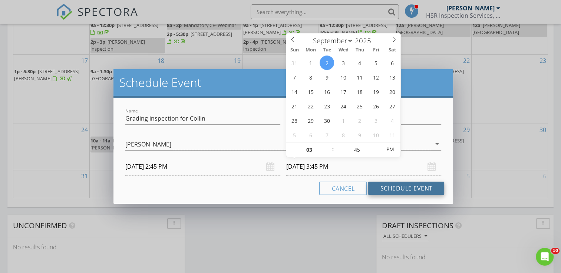
click at [402, 188] on button "Schedule Event" at bounding box center [406, 188] width 76 height 13
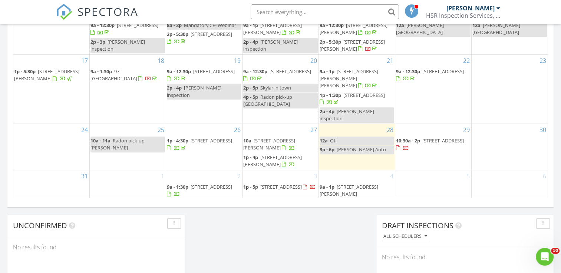
drag, startPoint x: 0, startPoint y: 24, endPoint x: 519, endPoint y: 13, distance: 519.3
click at [519, 13] on nav "SPECTORA Haslin Rogers HSR Inspection Services, LLC Role: Inspector Change Role…" at bounding box center [280, 12] width 561 height 24
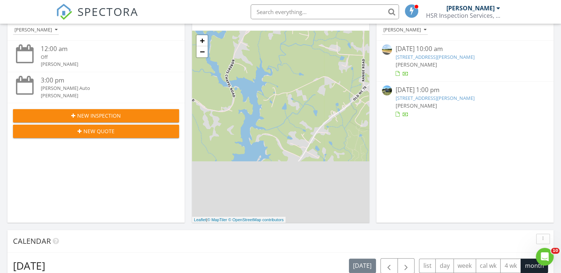
scroll to position [0, 0]
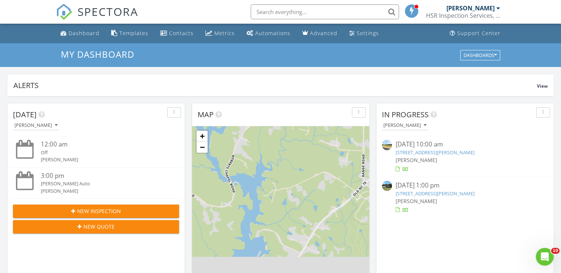
click at [269, 12] on input "text" at bounding box center [325, 11] width 148 height 15
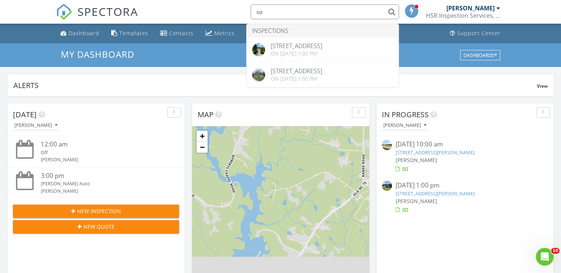
type input "c"
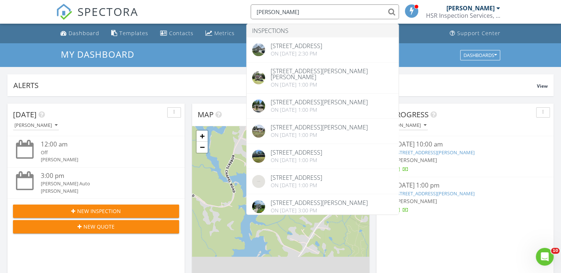
click at [294, 12] on input "michelle c" at bounding box center [325, 11] width 148 height 15
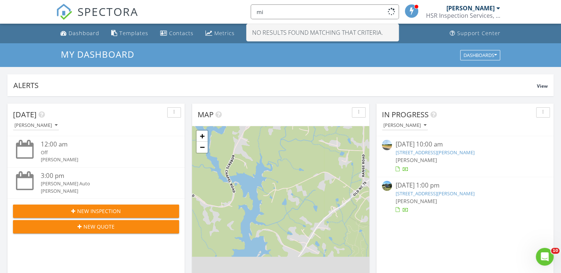
type input "m"
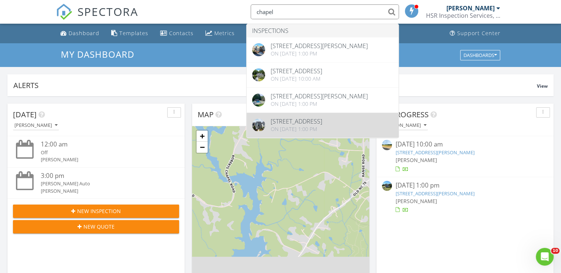
type input "chapel"
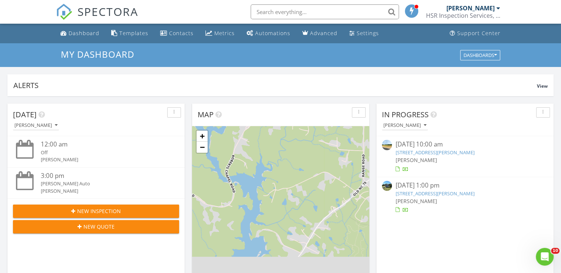
click at [306, 134] on div "+ − Leaflet | © MapTiler © OpenStreetMap contributors" at bounding box center [280, 222] width 177 height 192
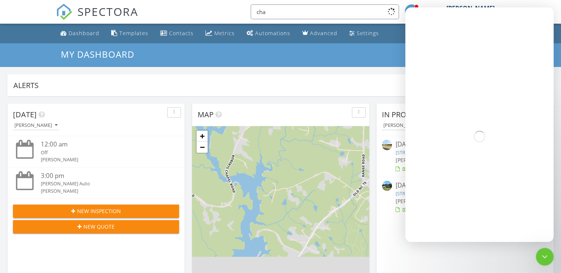
type input "cha"
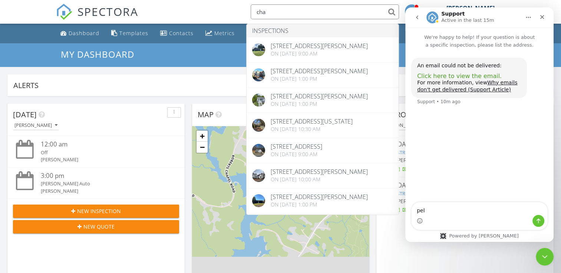
type textarea "pel"
click at [467, 76] on span "Click here to view the email." at bounding box center [459, 76] width 84 height 7
click at [542, 251] on div "Close Intercom Messenger" at bounding box center [543, 256] width 18 height 18
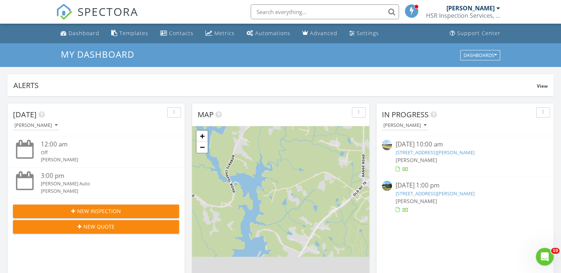
click at [307, 78] on div "Alerts View" at bounding box center [280, 85] width 546 height 22
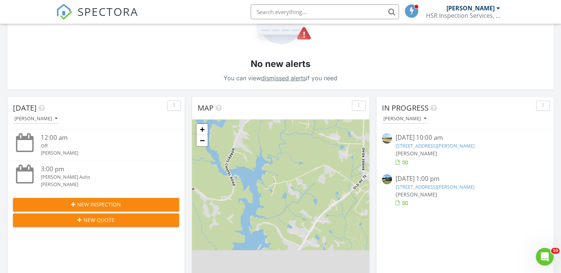
scroll to position [74, 0]
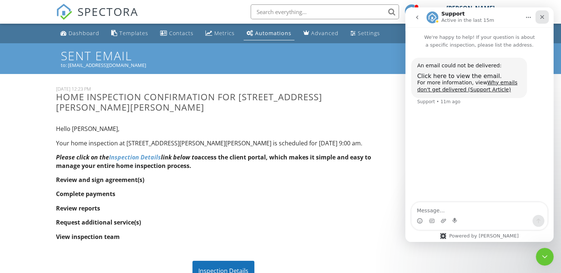
click at [543, 16] on icon "Close" at bounding box center [542, 17] width 6 height 6
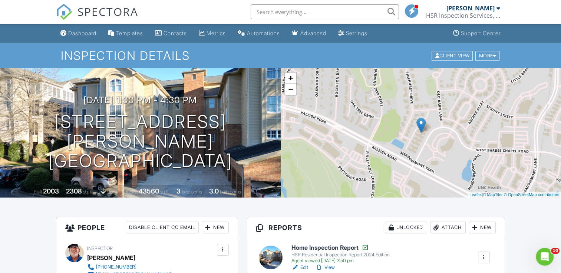
click at [270, 11] on input "text" at bounding box center [325, 11] width 148 height 15
click at [273, 13] on input "text" at bounding box center [325, 11] width 148 height 15
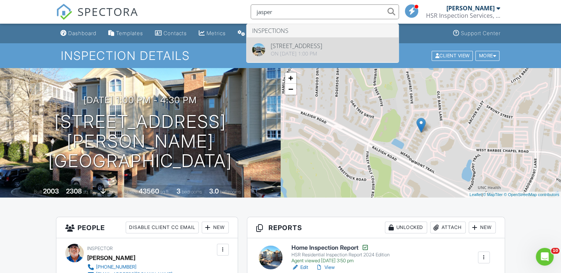
type input "jasper"
